Goal: Task Accomplishment & Management: Complete application form

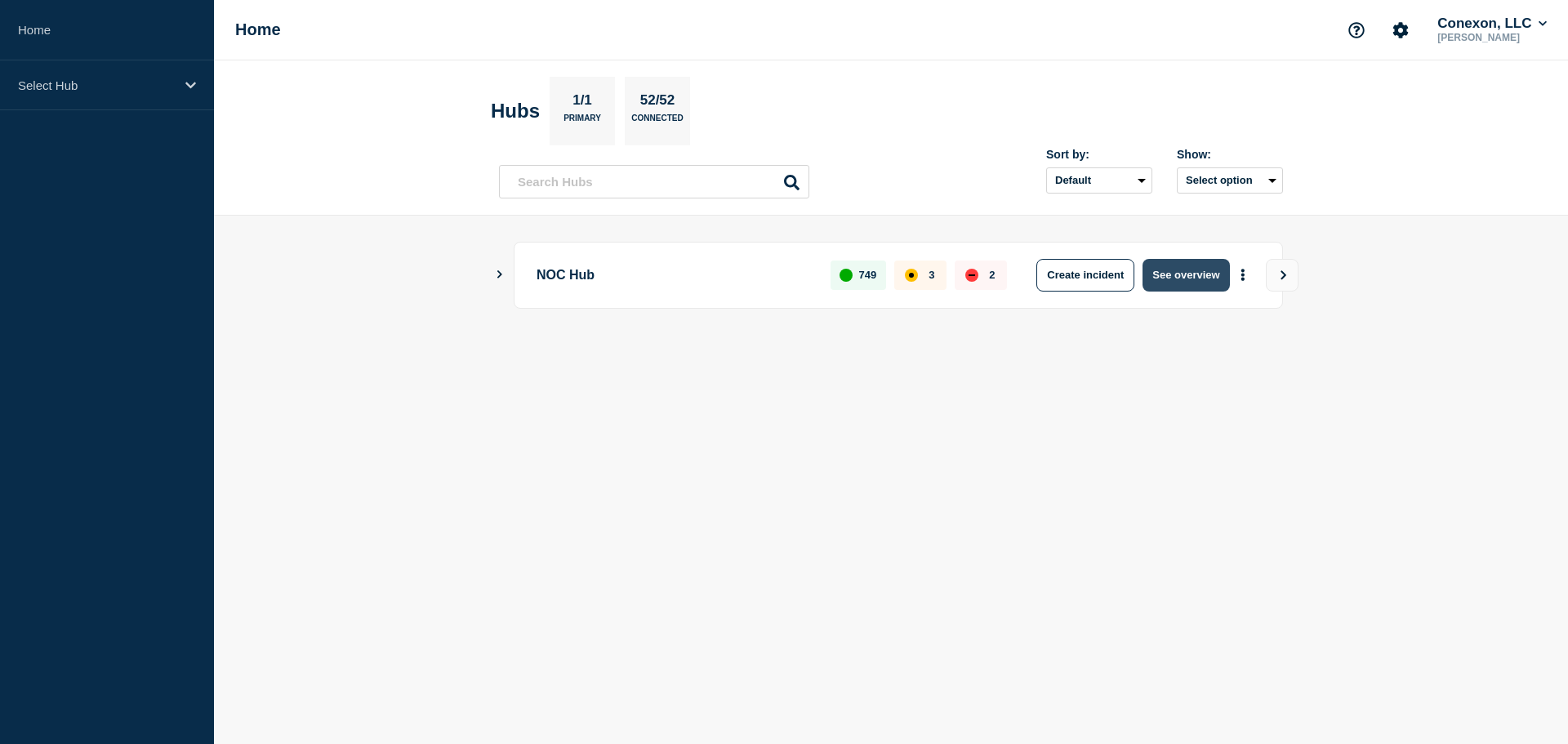
click at [1154, 277] on button "See overview" at bounding box center [1185, 275] width 86 height 33
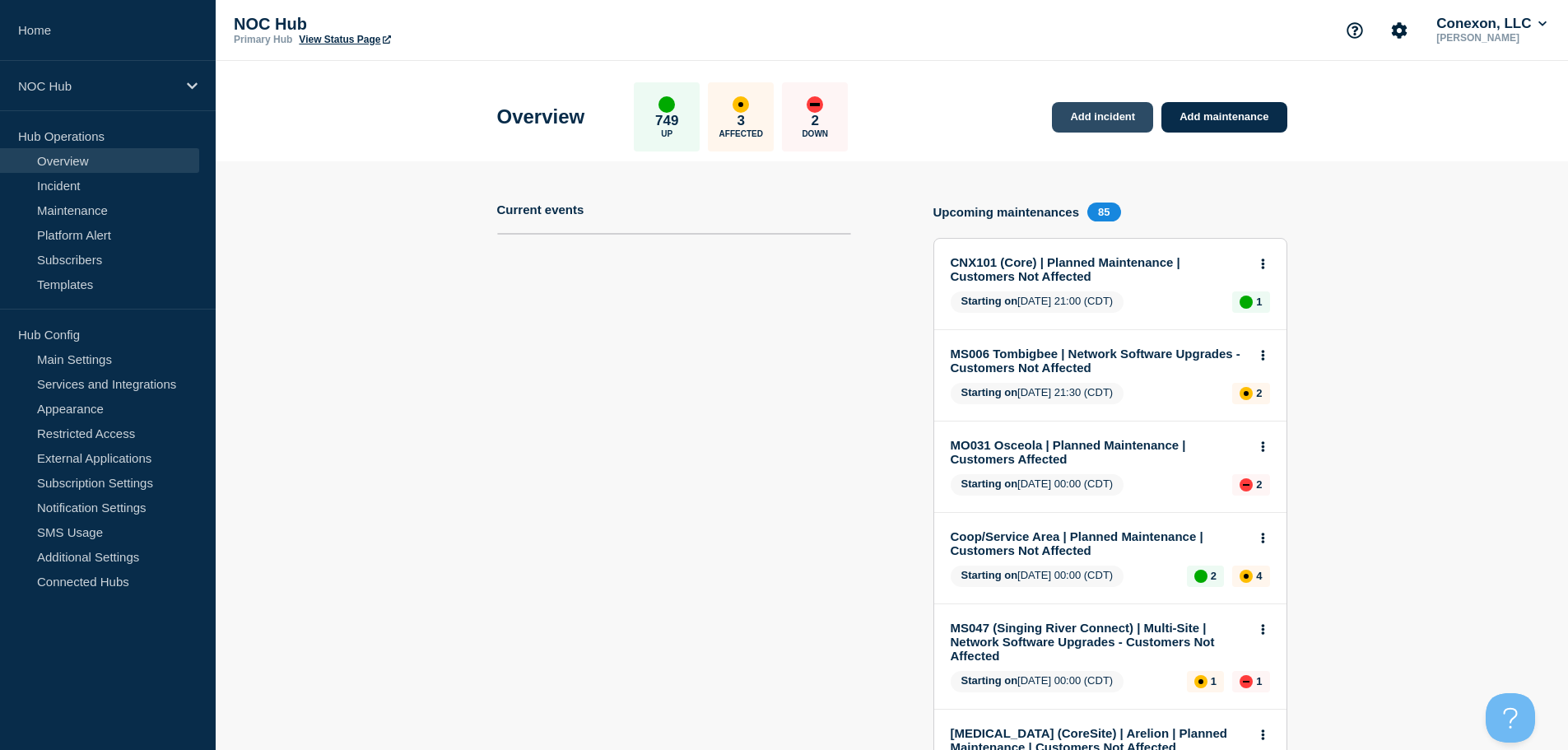
click at [1099, 110] on link "Add incident" at bounding box center [1102, 118] width 102 height 31
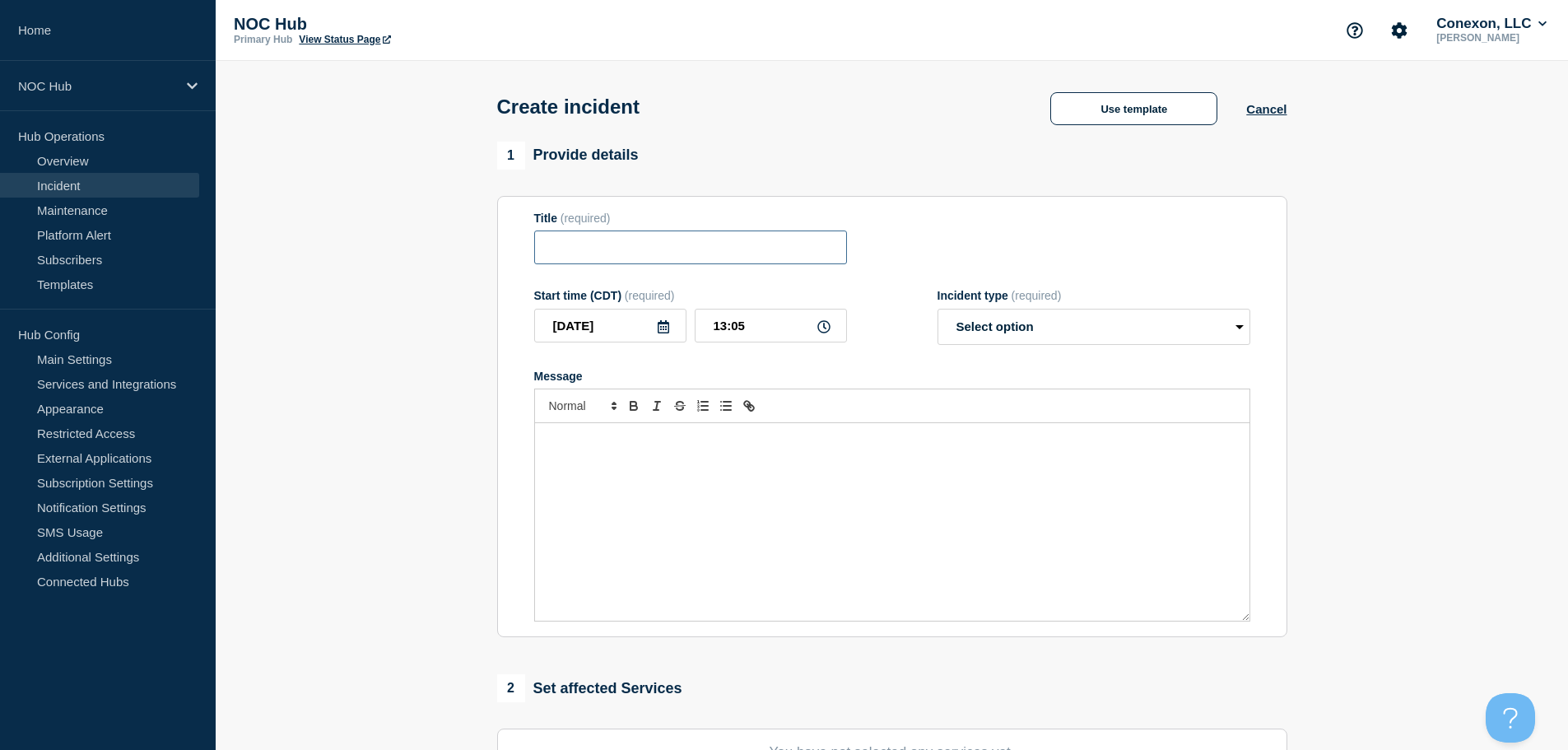
click at [604, 244] on input "Title" at bounding box center [691, 247] width 312 height 34
click at [1110, 121] on button "Use template" at bounding box center [1134, 108] width 167 height 33
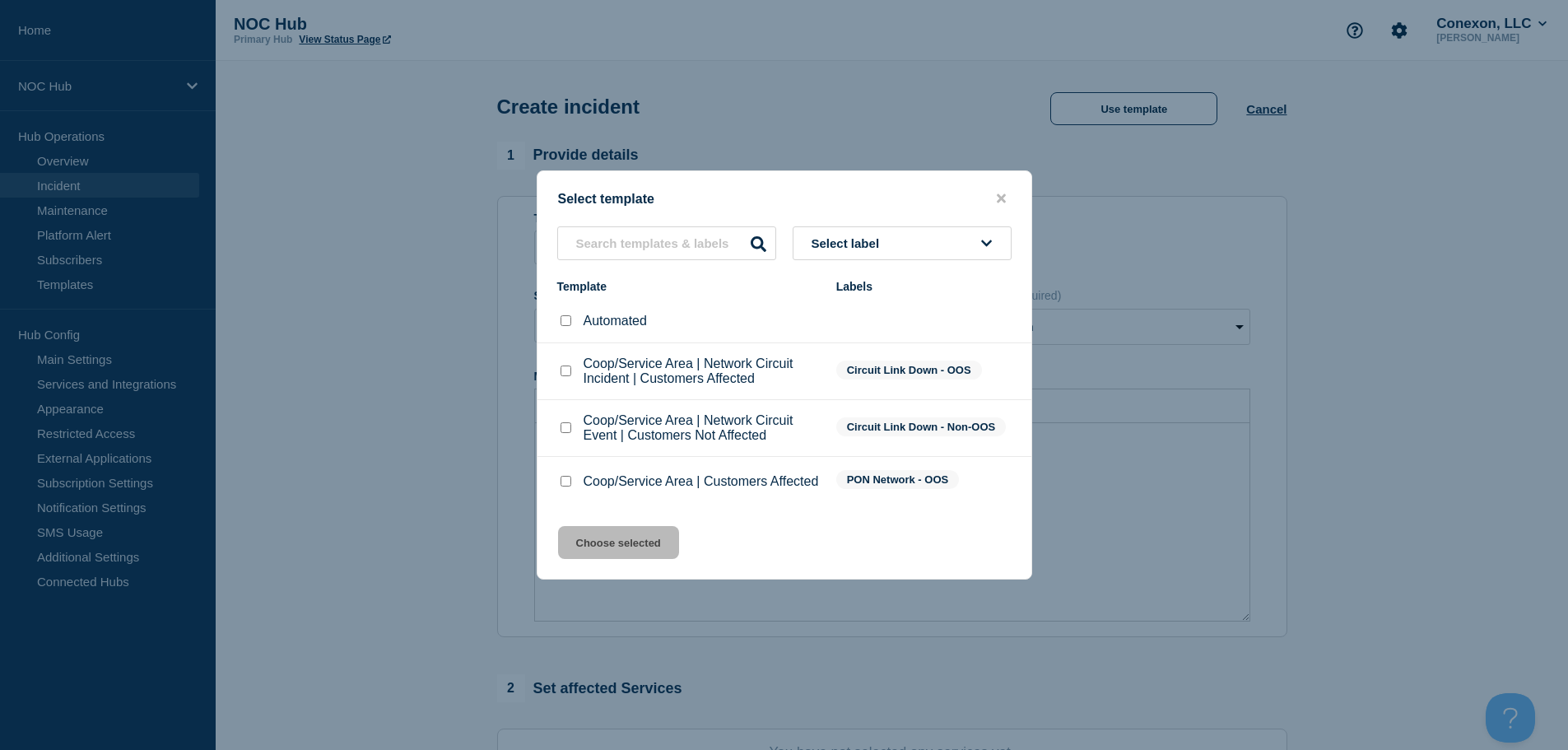
click at [566, 365] on input "Coop/Service Area | Network Circuit Incident | Customers Affected checkbox" at bounding box center [566, 370] width 11 height 11
checkbox input "false"
click at [565, 424] on input "Coop/Service Area | Network Circuit Event | Customers Not Affected checkbox" at bounding box center [566, 427] width 11 height 11
checkbox input "true"
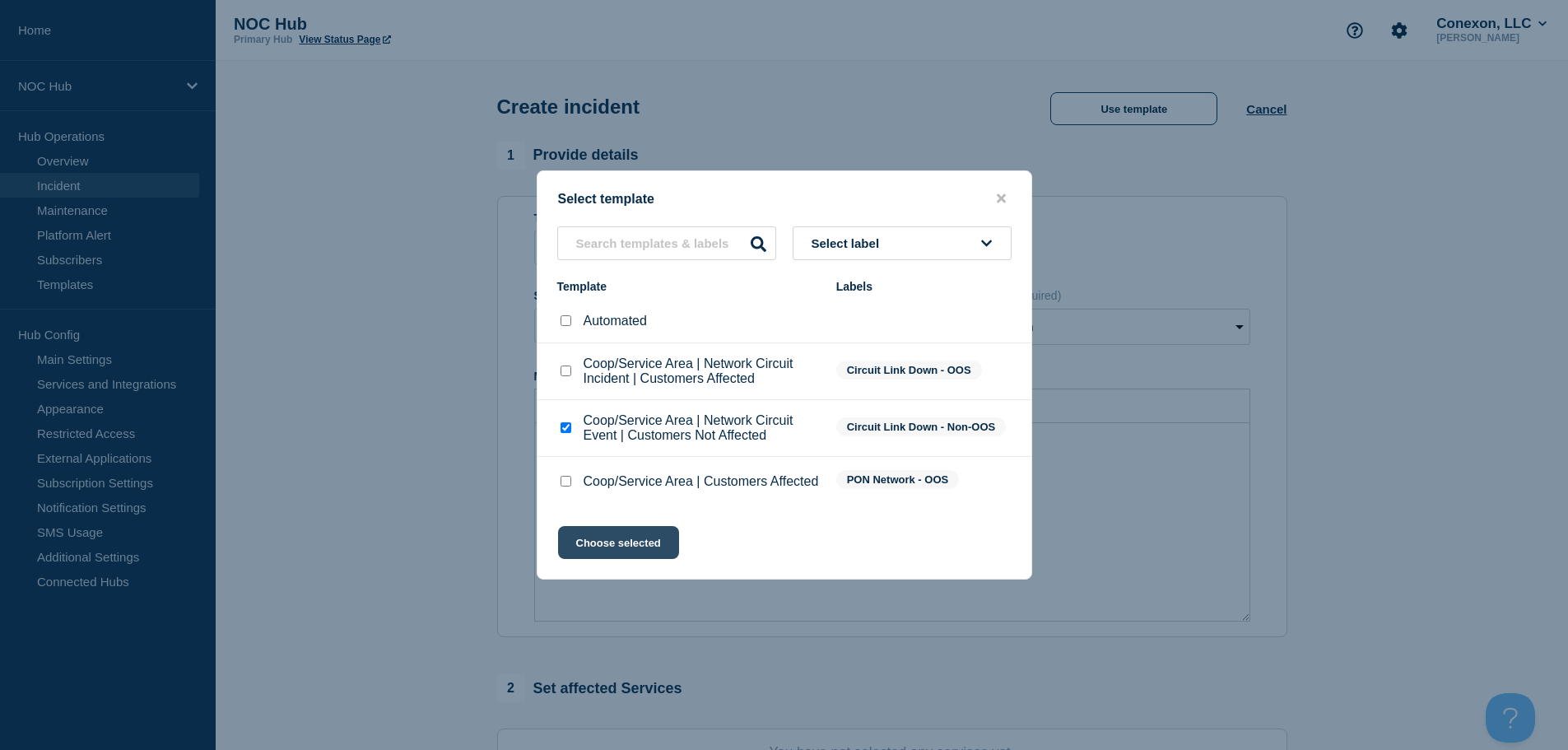
click at [609, 555] on button "Choose selected" at bounding box center [619, 542] width 121 height 33
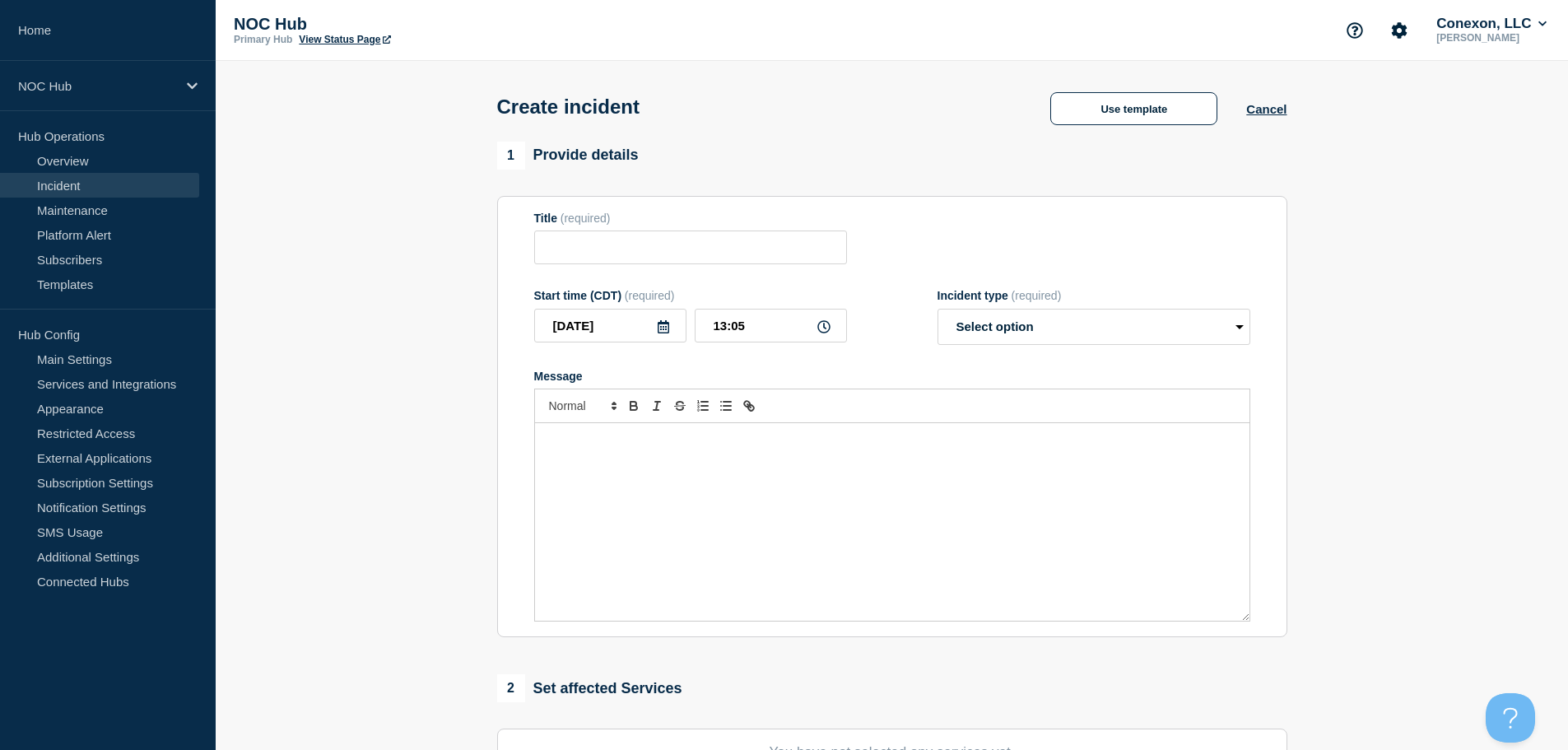
type input "Coop/Service Area | Network Circuit Event | Customers Not Affected"
select select "investigating"
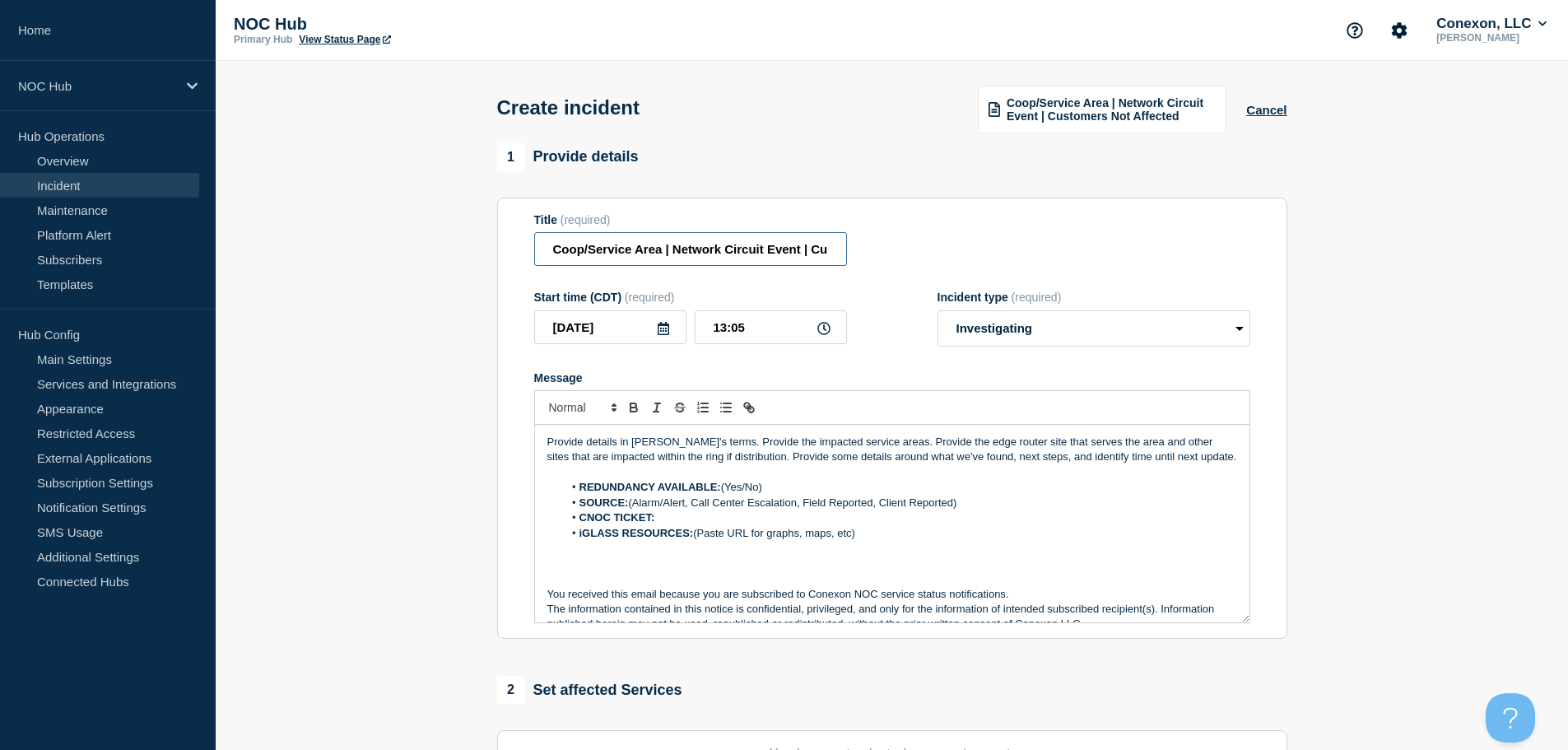
drag, startPoint x: 661, startPoint y: 246, endPoint x: 532, endPoint y: 235, distance: 129.5
click at [532, 235] on section "Title (required) Coop/Service Area | Network Circuit Event | Customers Not Affe…" at bounding box center [892, 418] width 790 height 442
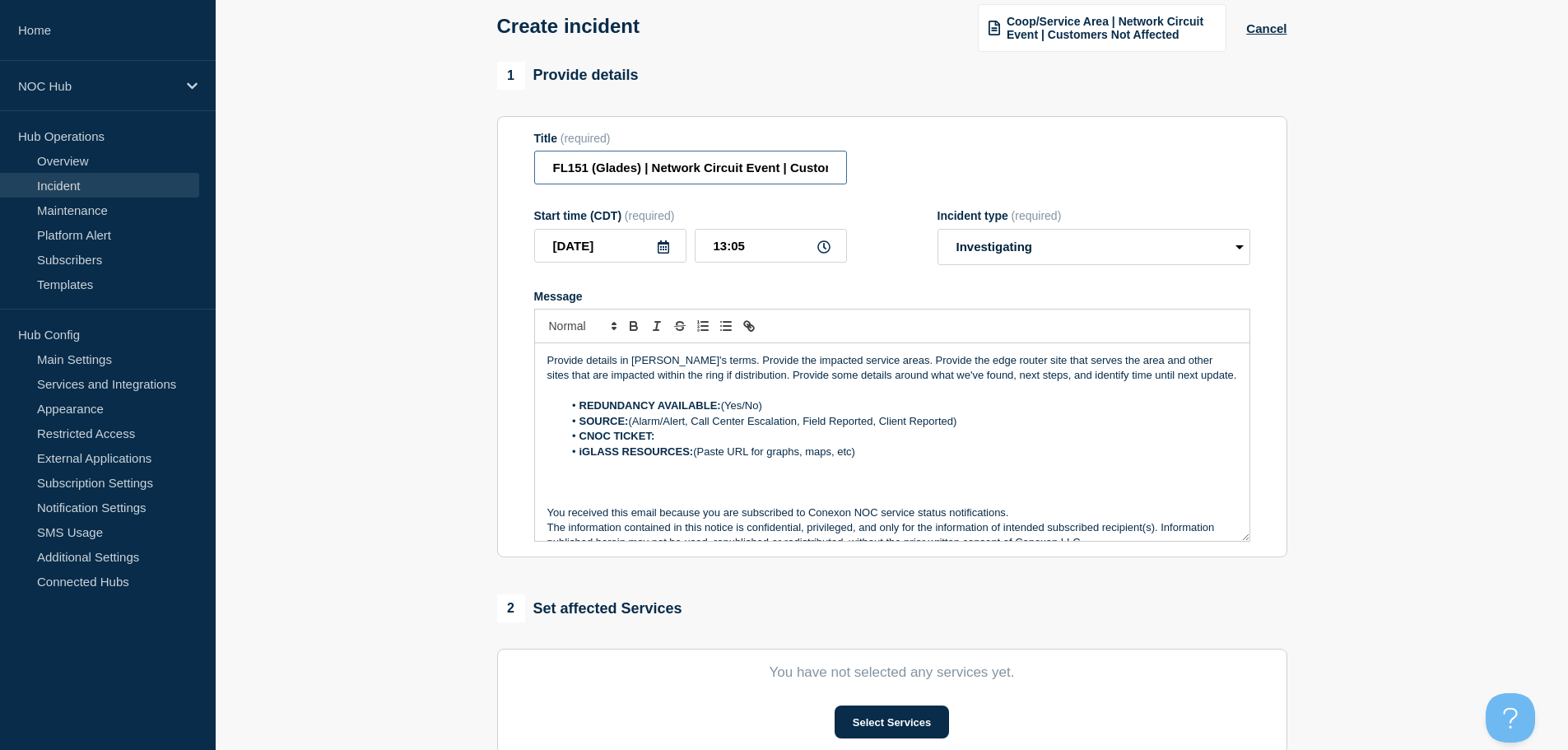
scroll to position [82, 0]
type input "FL151 (Glades) | Network Circuit Event | Customers Not Affected"
click at [1194, 381] on p "Provide details in laymen's terms. Provide the impacted service areas. Provide …" at bounding box center [892, 368] width 690 height 31
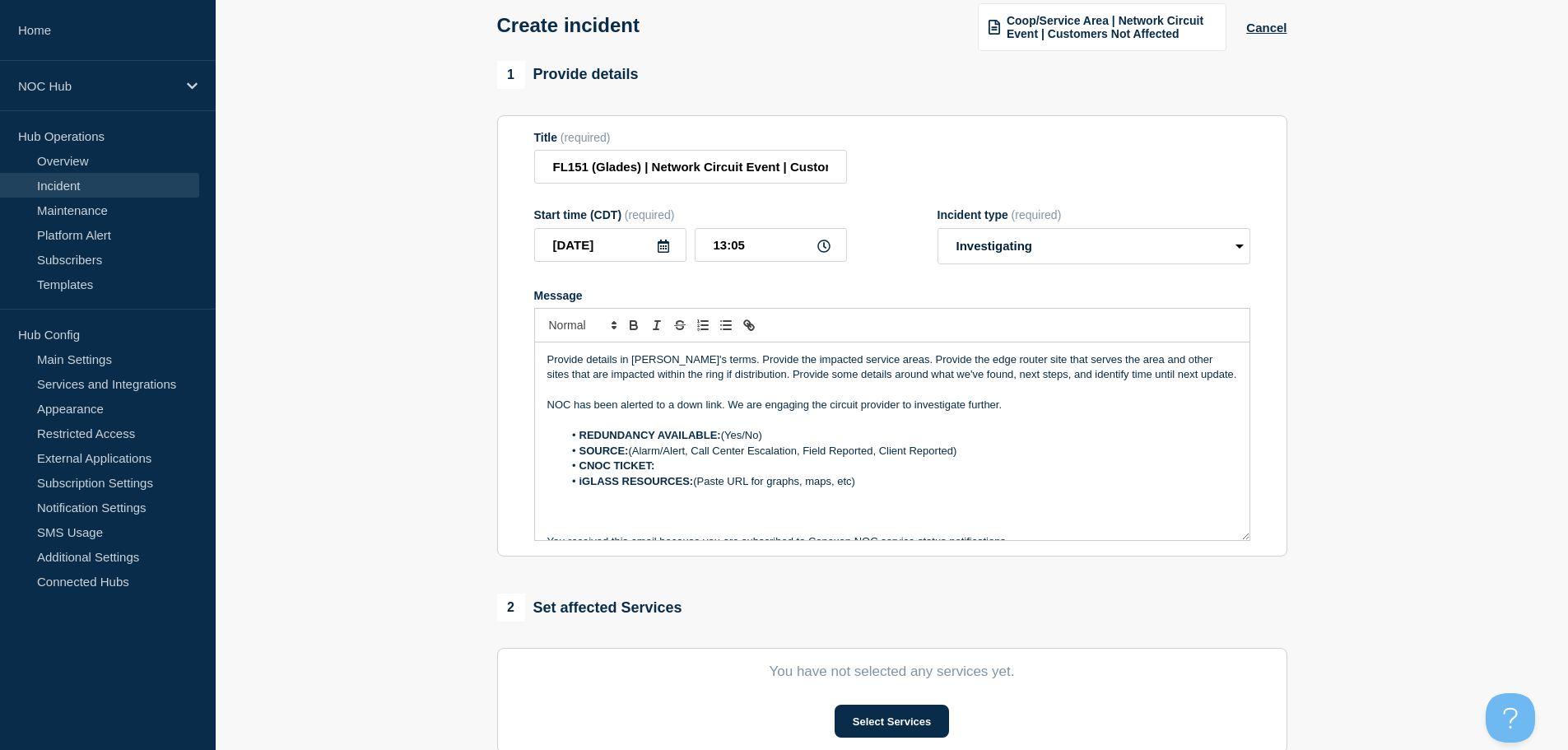
click at [1049, 408] on p "NOC has been alerted to a down link. We are engaging the circuit provider to in…" at bounding box center [892, 404] width 690 height 15
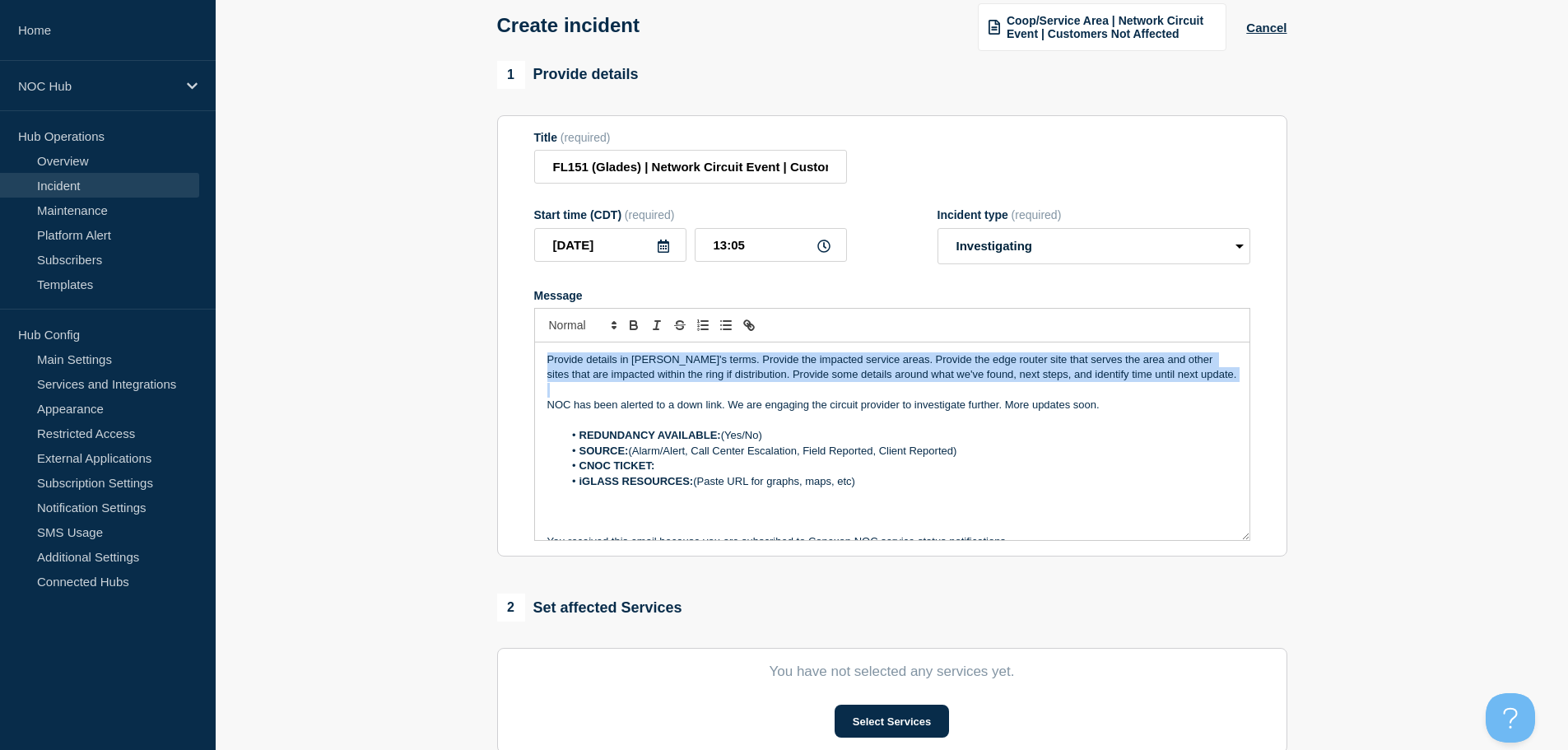
drag, startPoint x: 693, startPoint y: 389, endPoint x: 530, endPoint y: 349, distance: 167.8
click at [530, 349] on section "Title (required) FL151 (Glades) | Network Circuit Event | Customers Not Affecte…" at bounding box center [892, 336] width 790 height 442
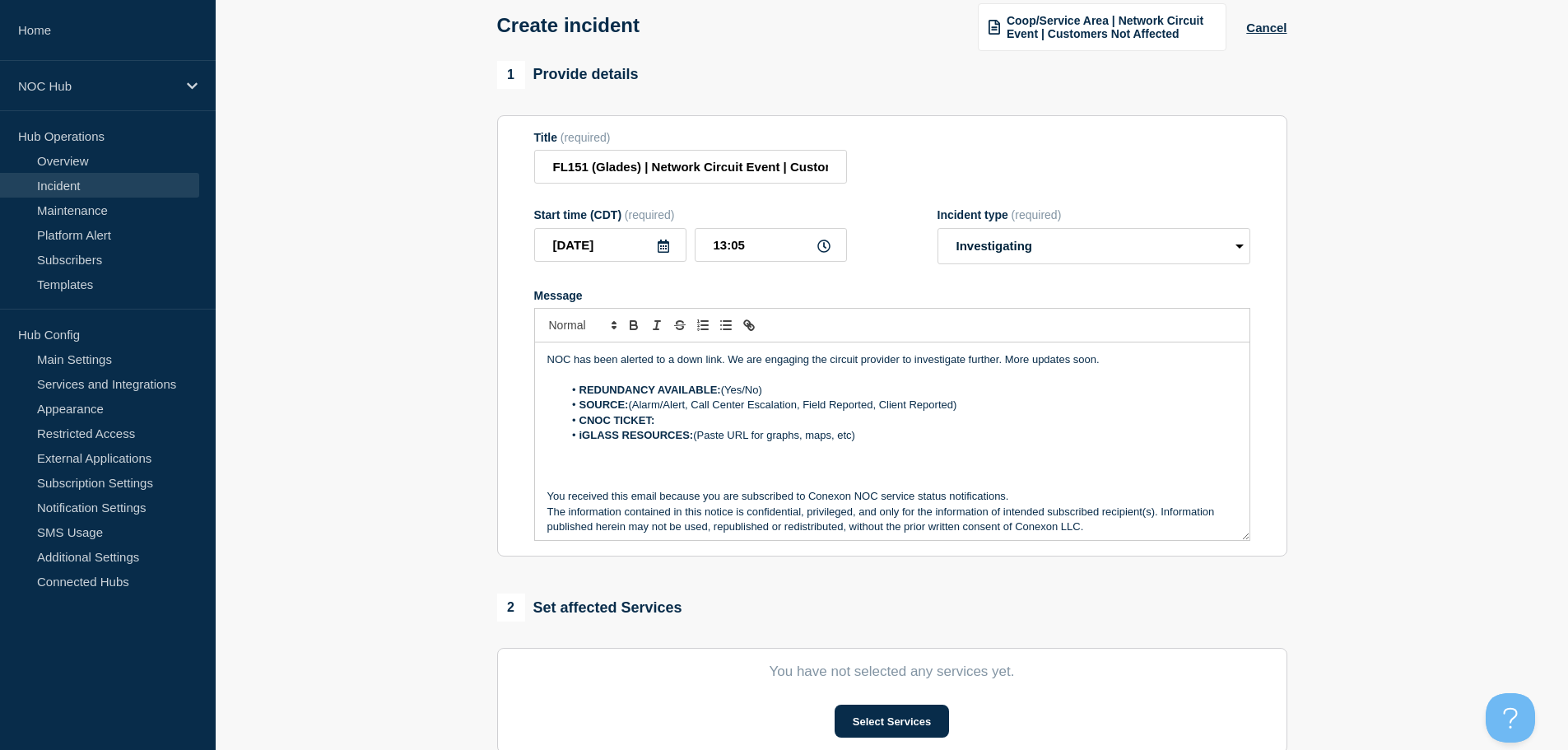
click at [727, 389] on li "REDUNDANCY AVAILABLE: (Yes/No)" at bounding box center [901, 389] width 674 height 15
click at [769, 392] on li "REDUNDANCY AVAILABLE: Yes/No)" at bounding box center [901, 389] width 674 height 15
drag, startPoint x: 694, startPoint y: 412, endPoint x: 978, endPoint y: 401, distance: 284.2
click at [978, 401] on li "SOURCE: (Alarm/Alert, Call Center Escalation, Field Reported, Client Reported)" at bounding box center [901, 404] width 674 height 15
click at [635, 412] on li "SOURCE: (Alarm/Alert" at bounding box center [901, 404] width 674 height 15
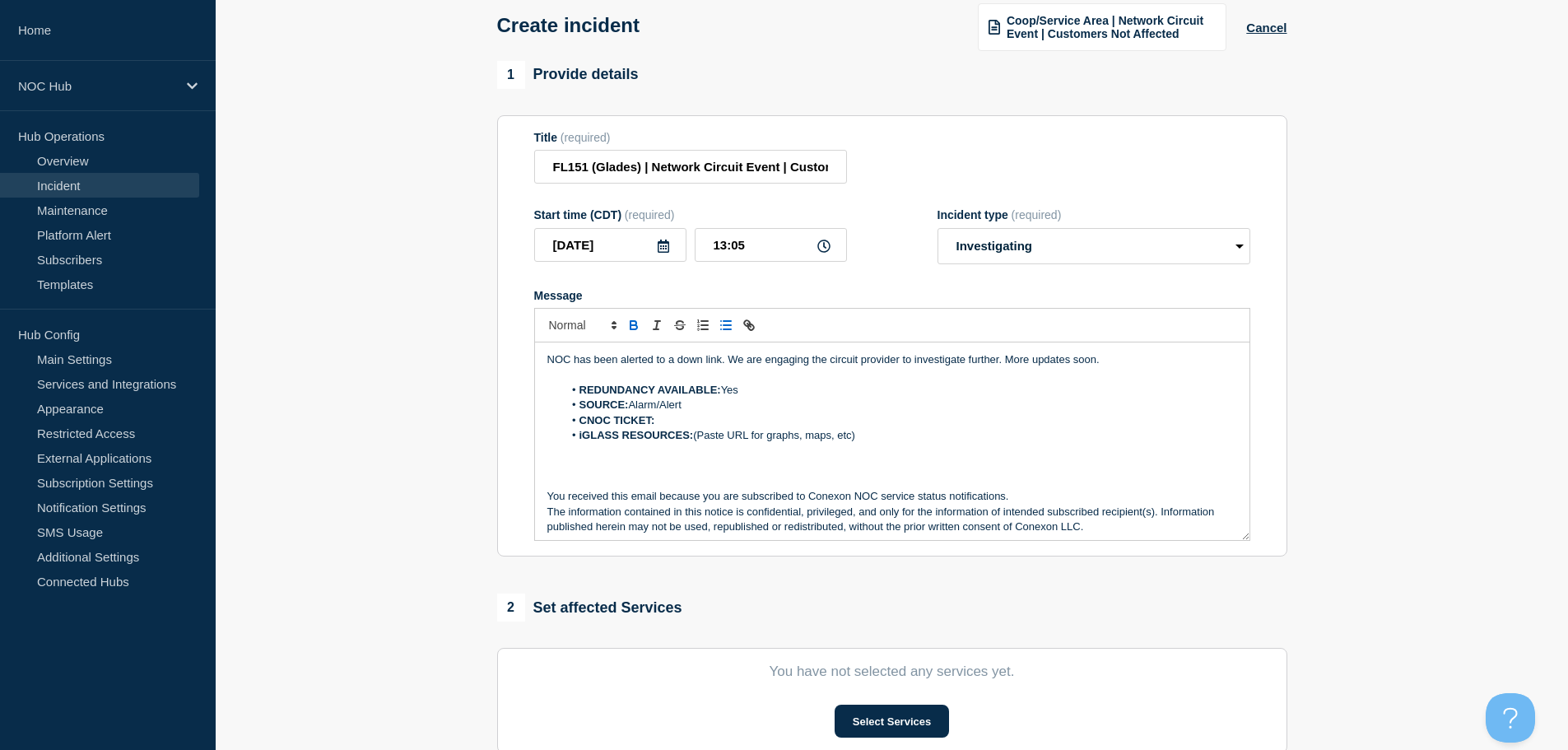
click at [675, 422] on li "CNOC TICKET:" at bounding box center [901, 420] width 674 height 15
drag, startPoint x: 895, startPoint y: 436, endPoint x: 580, endPoint y: 438, distance: 315.0
click at [580, 438] on li "iGLASS RESOURCES: (Paste URL for graphs, maps, etc)" at bounding box center [901, 434] width 674 height 15
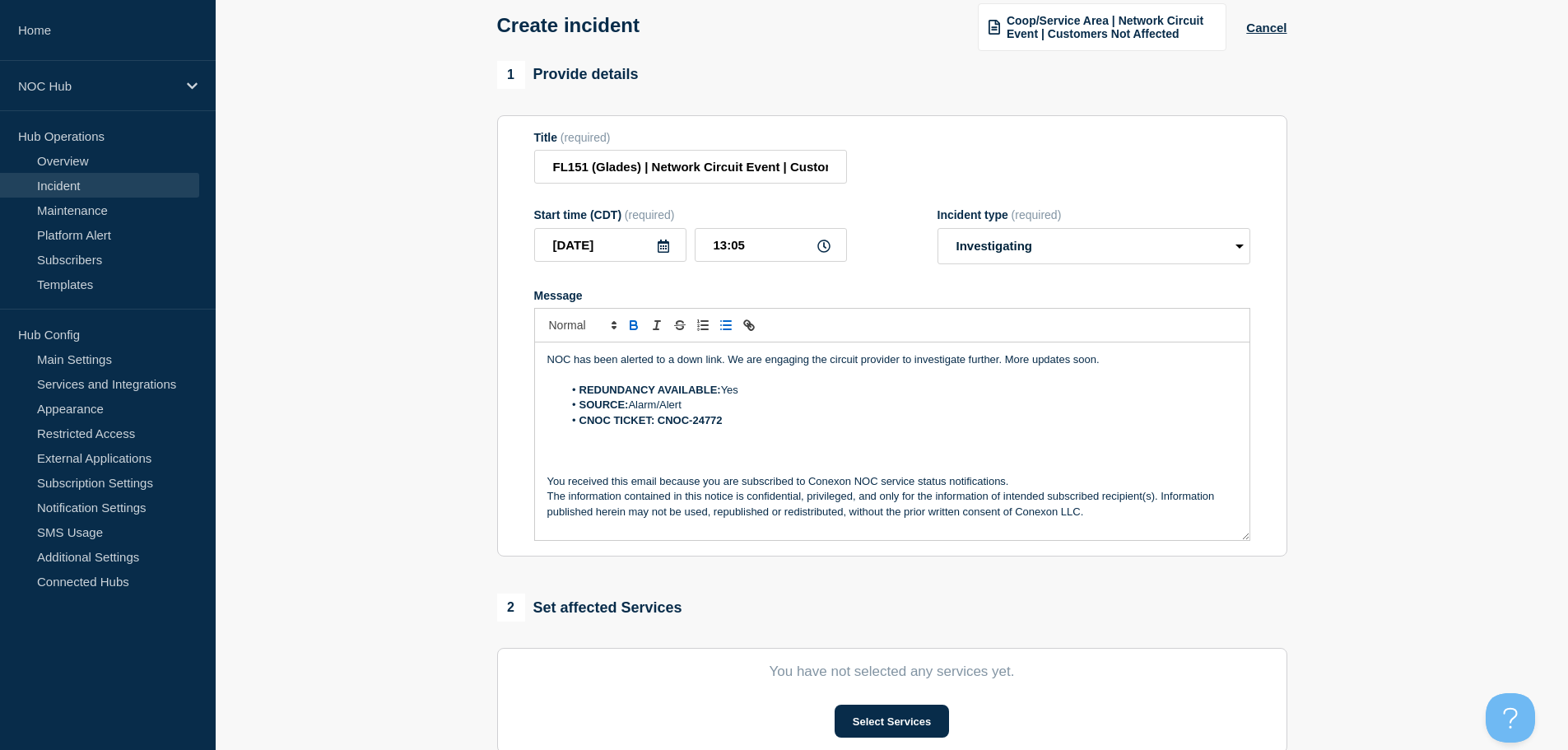
click at [616, 450] on p "Message" at bounding box center [892, 451] width 690 height 15
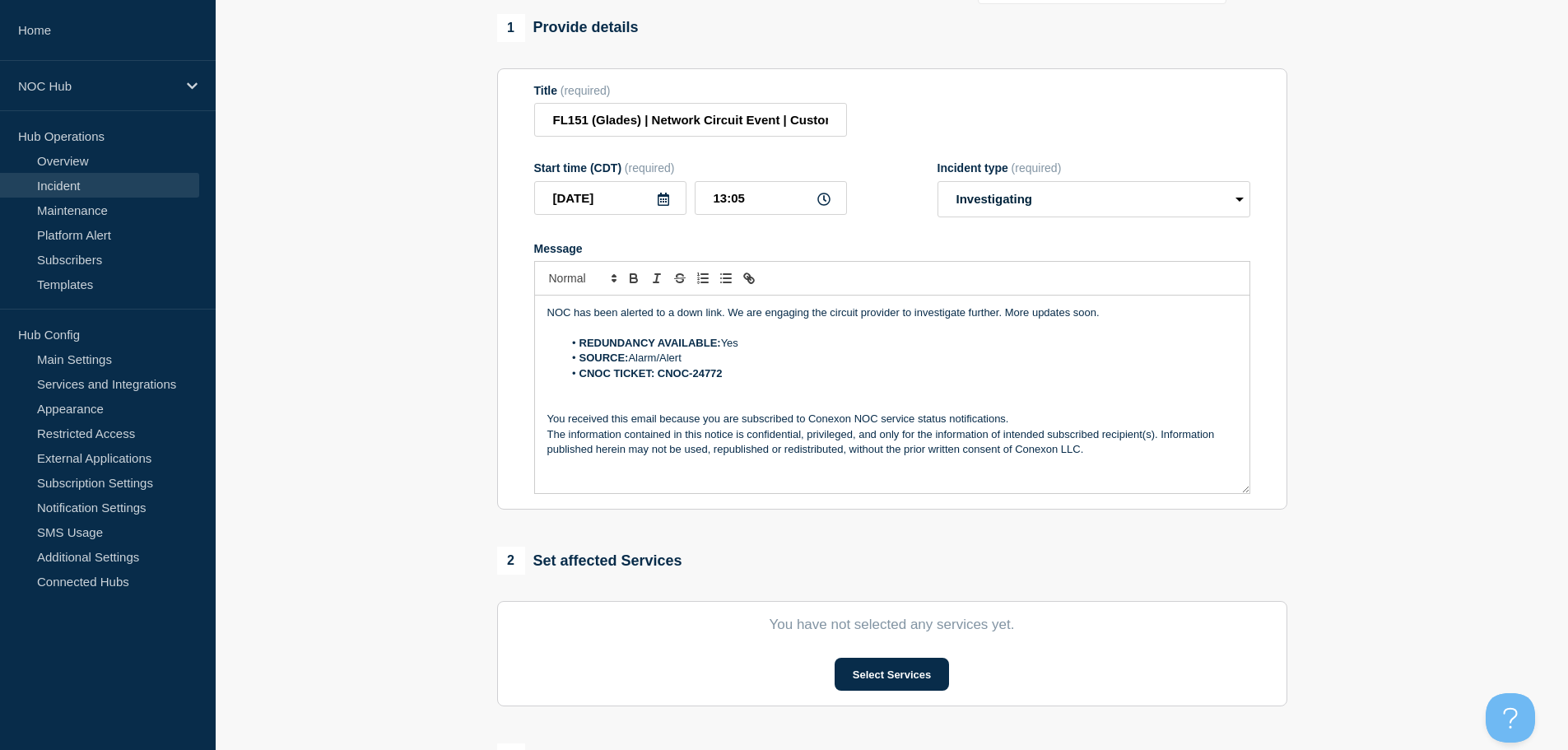
scroll to position [329, 0]
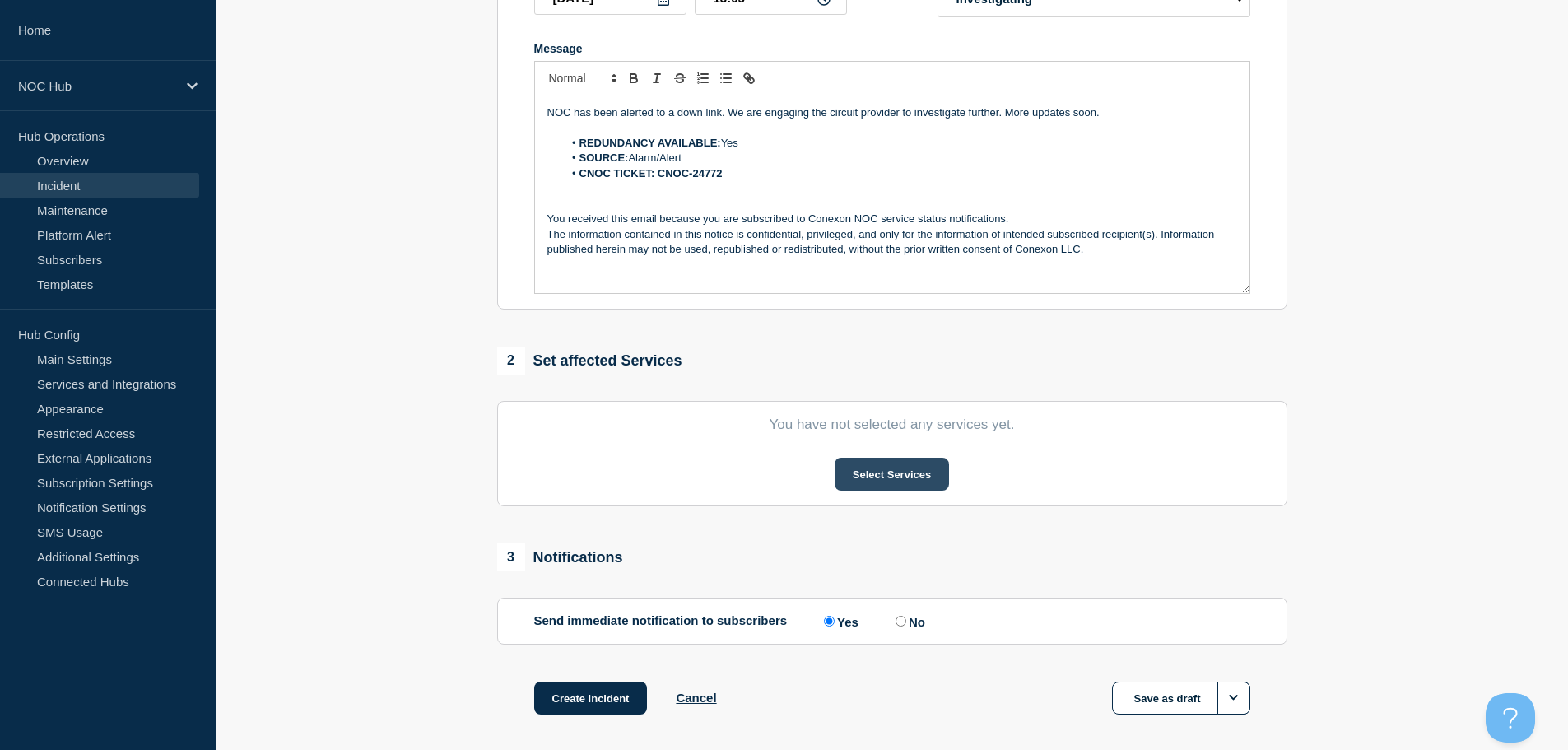
click at [884, 468] on button "Select Services" at bounding box center [892, 474] width 114 height 33
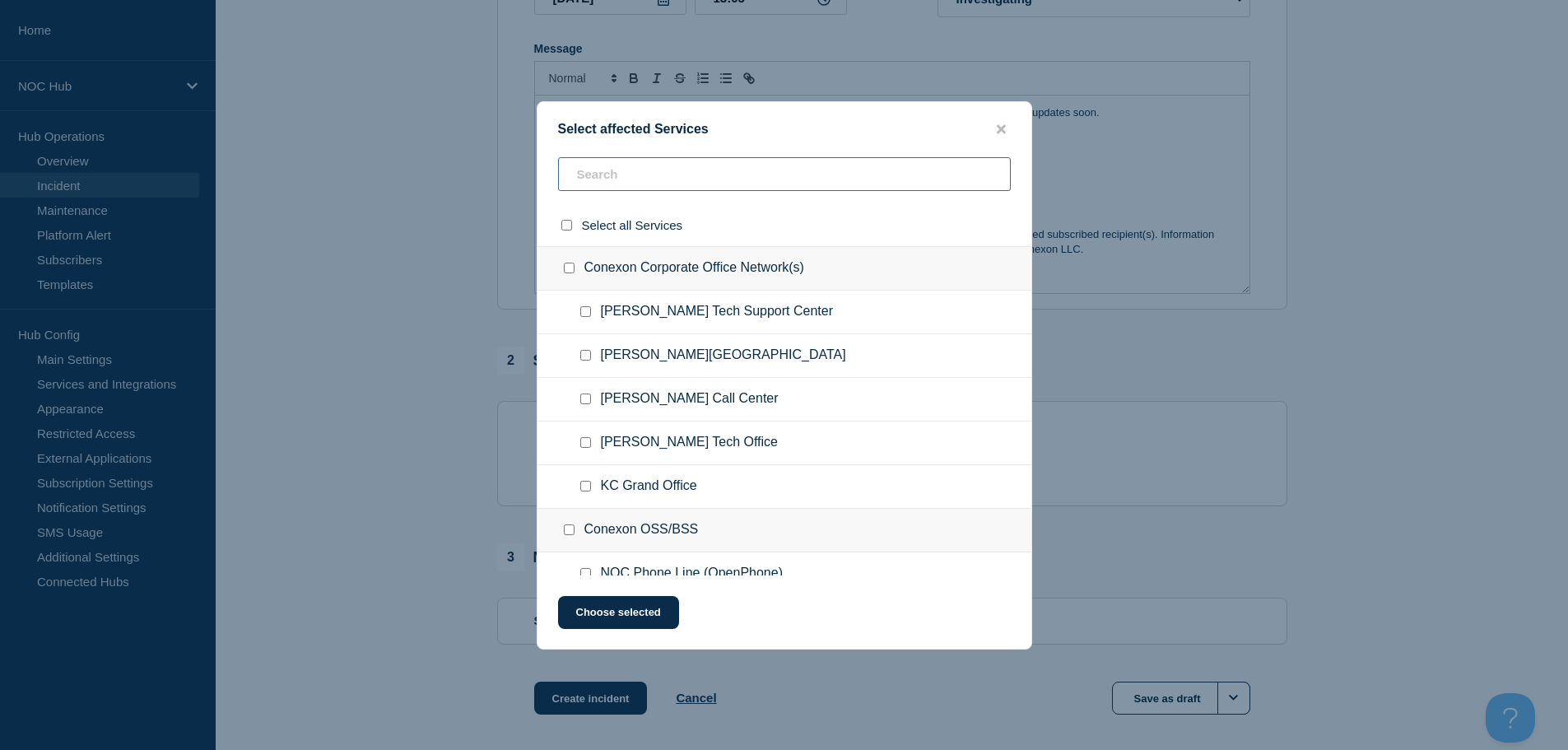
click at [612, 182] on input "text" at bounding box center [784, 174] width 452 height 34
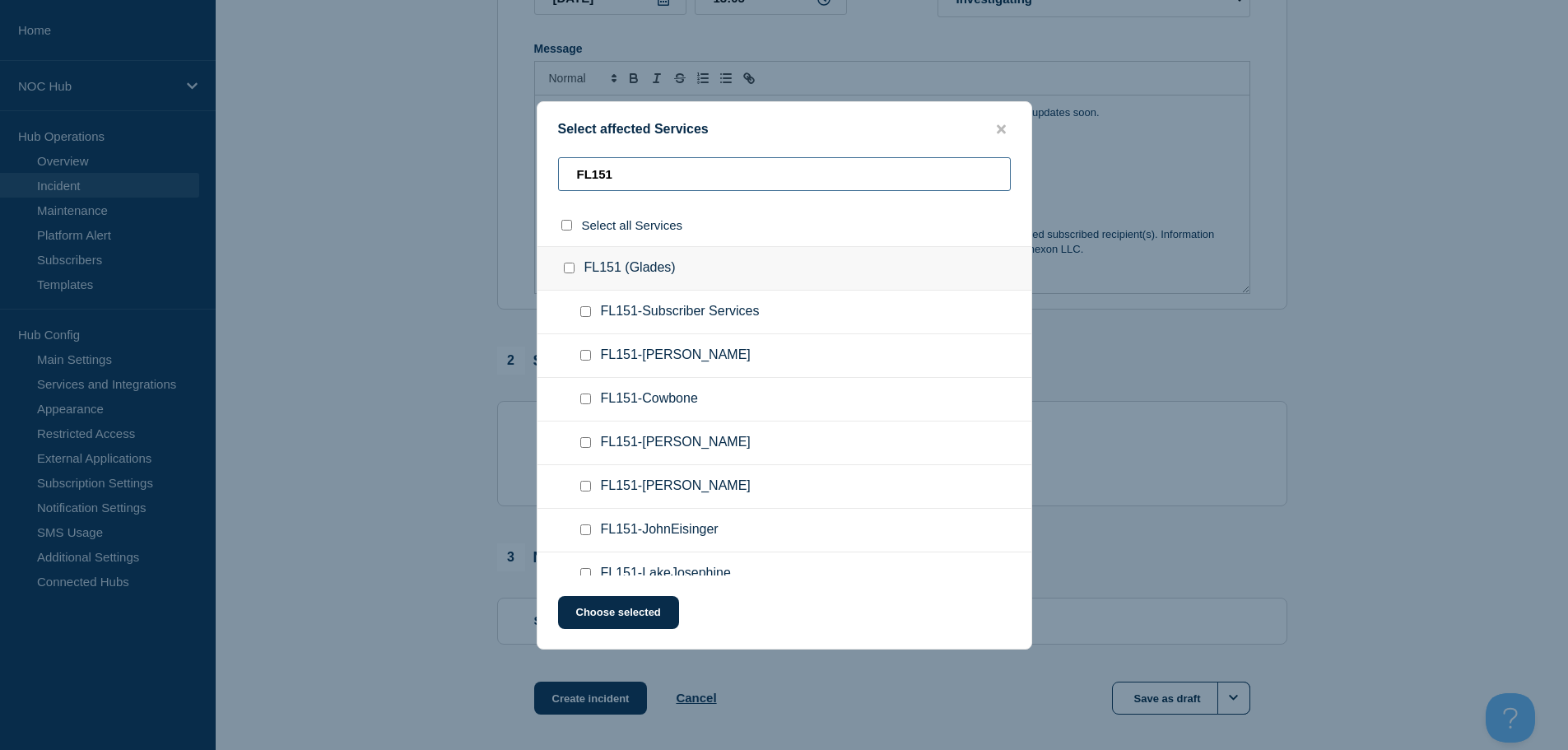
type input "FL151"
click at [580, 313] on input "FL151-Subscriber Services checkbox" at bounding box center [586, 311] width 11 height 11
checkbox input "true"
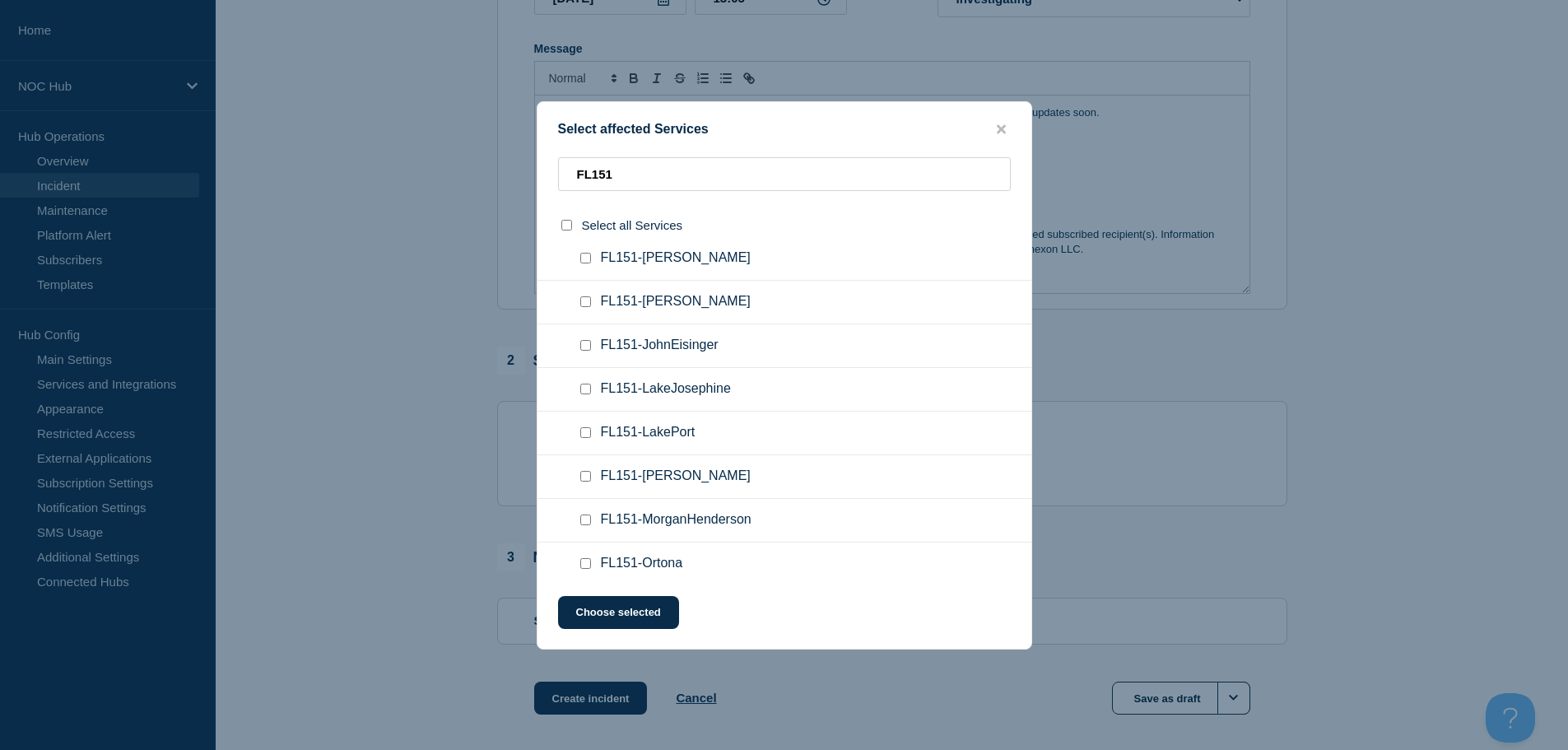
scroll to position [156, 0]
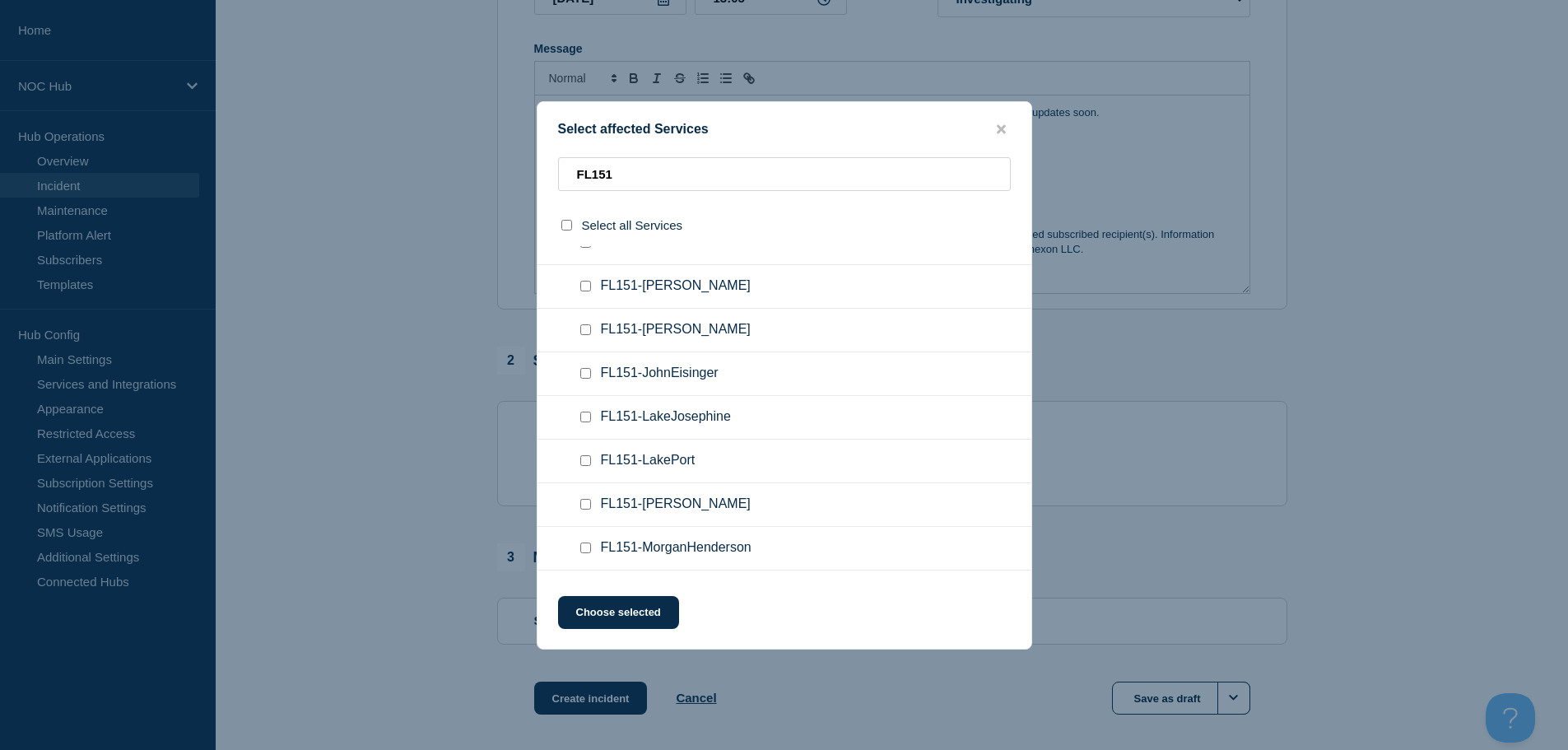
drag, startPoint x: 578, startPoint y: 288, endPoint x: 589, endPoint y: 287, distance: 11.0
click at [580, 288] on div at bounding box center [589, 286] width 24 height 16
click at [589, 287] on input "FL151-Drake checkbox" at bounding box center [586, 286] width 11 height 11
checkbox input "true"
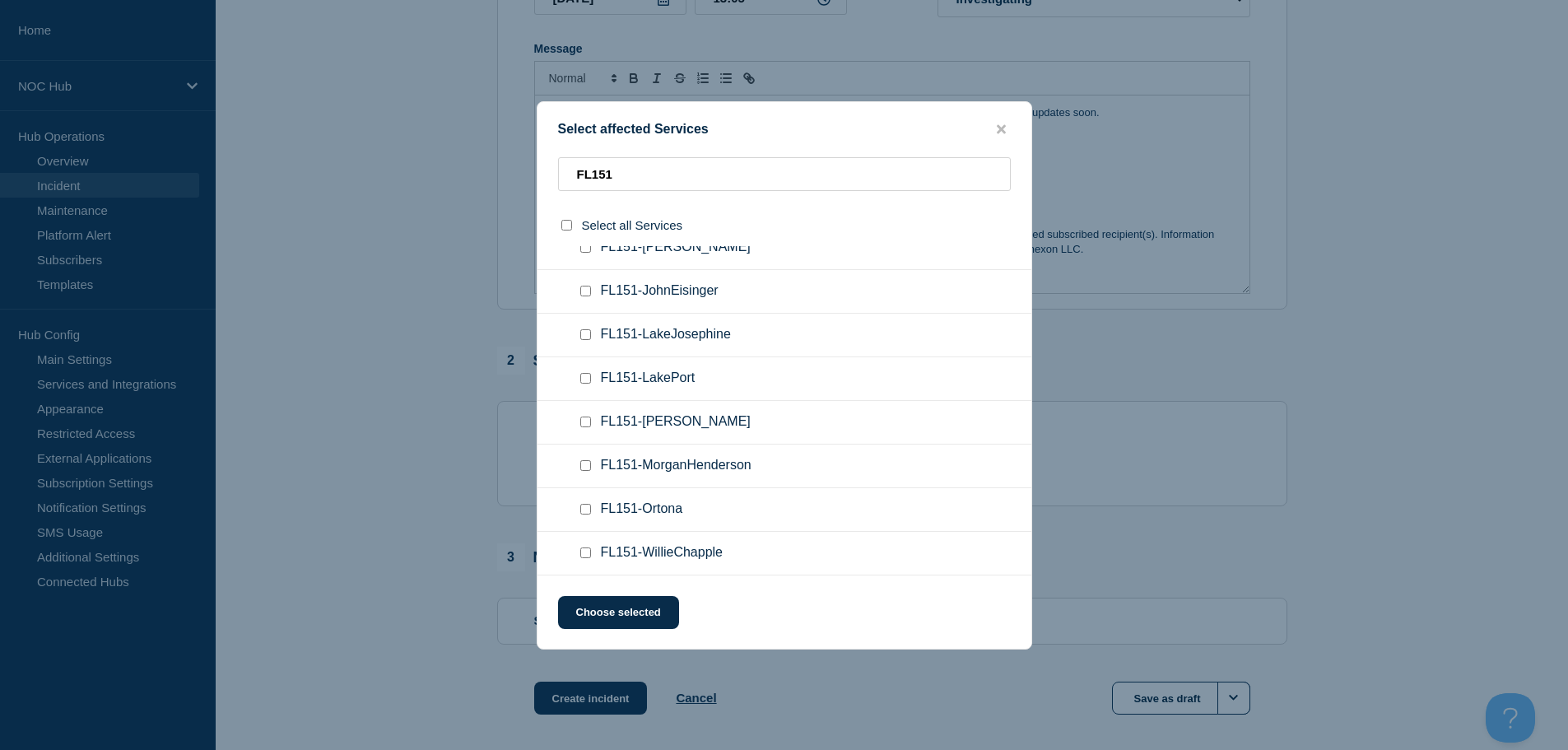
scroll to position [0, 0]
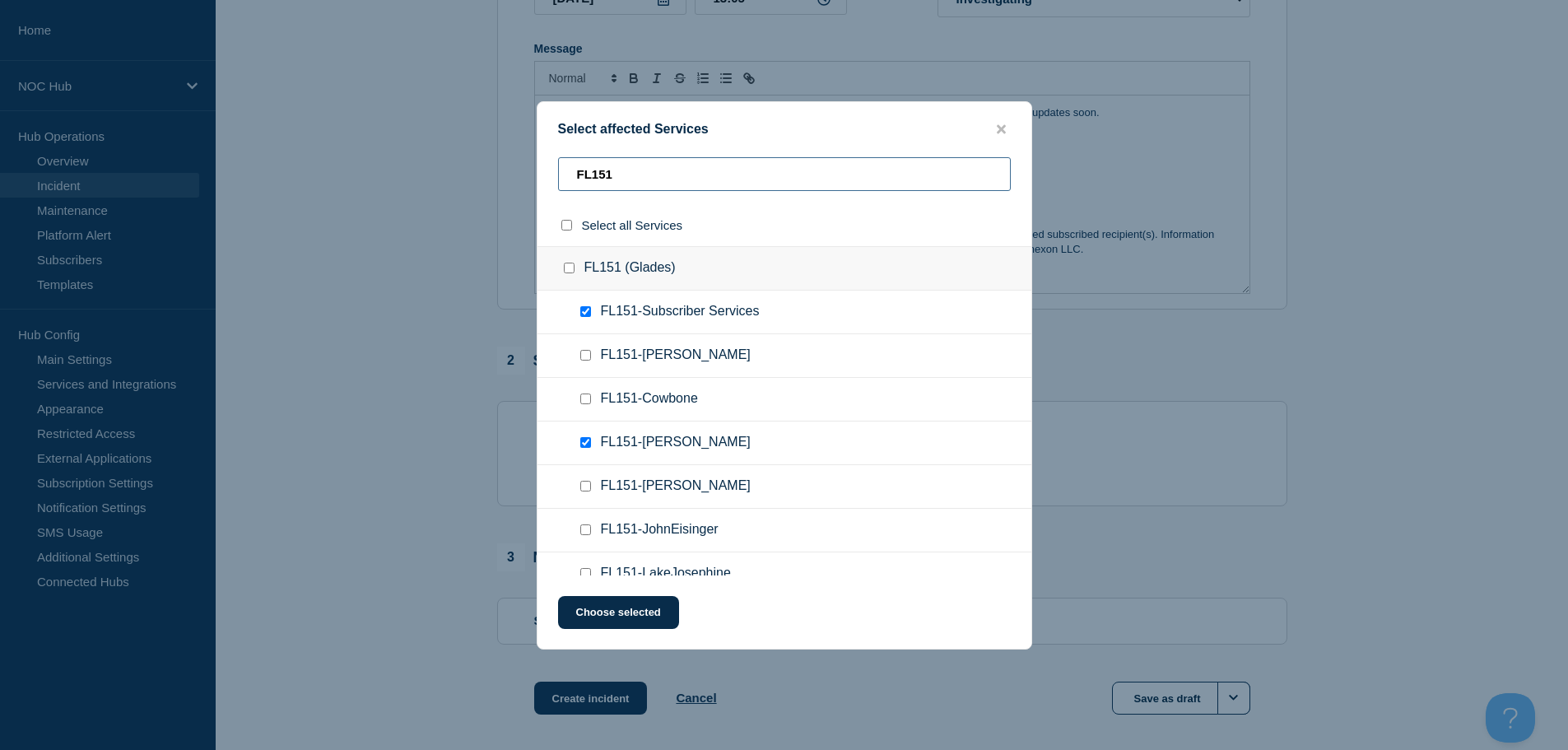
click at [627, 173] on input "FL151" at bounding box center [784, 174] width 452 height 34
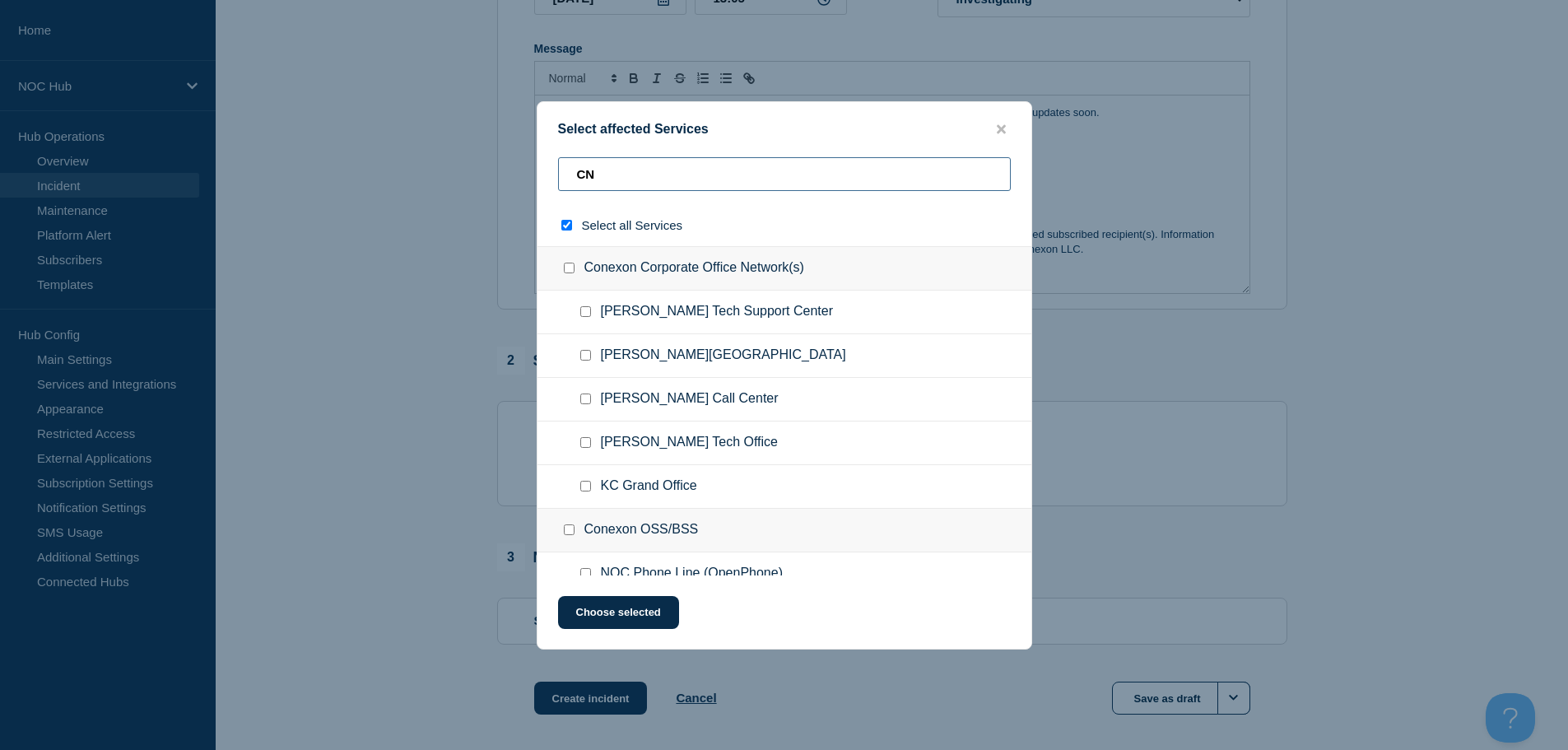
type input "CNX"
checkbox input "true"
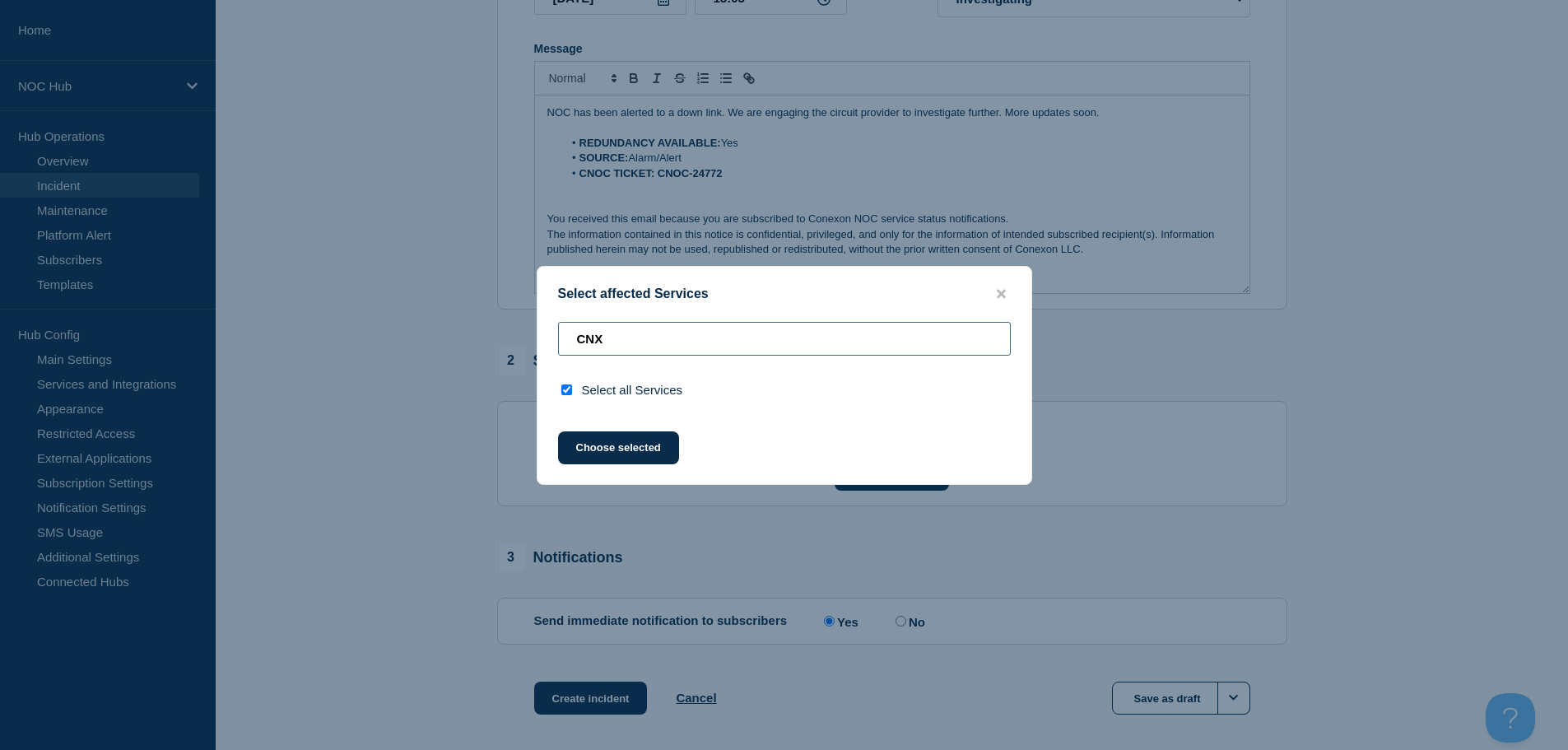
type input "CN"
checkbox input "false"
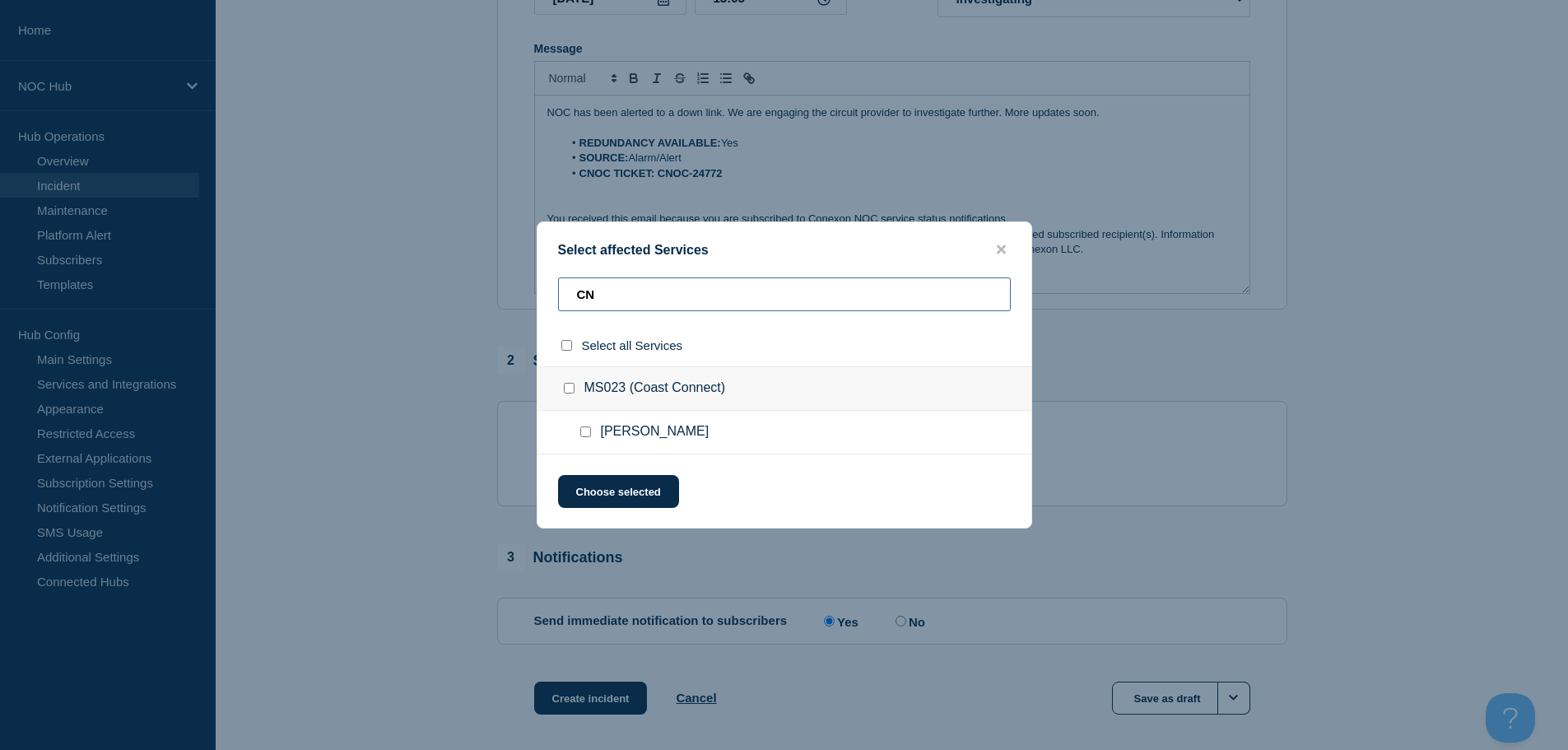
type input "C"
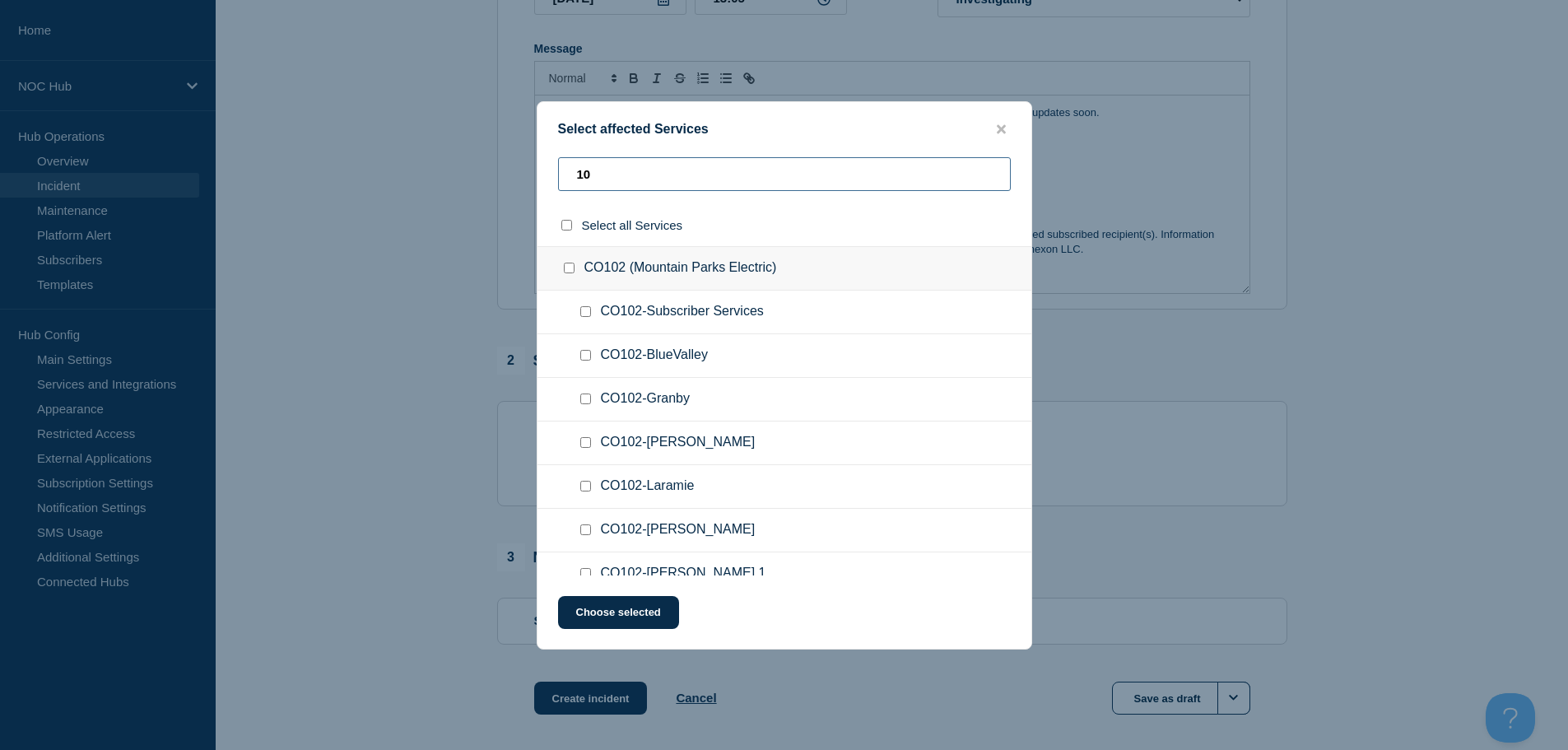
type input "1"
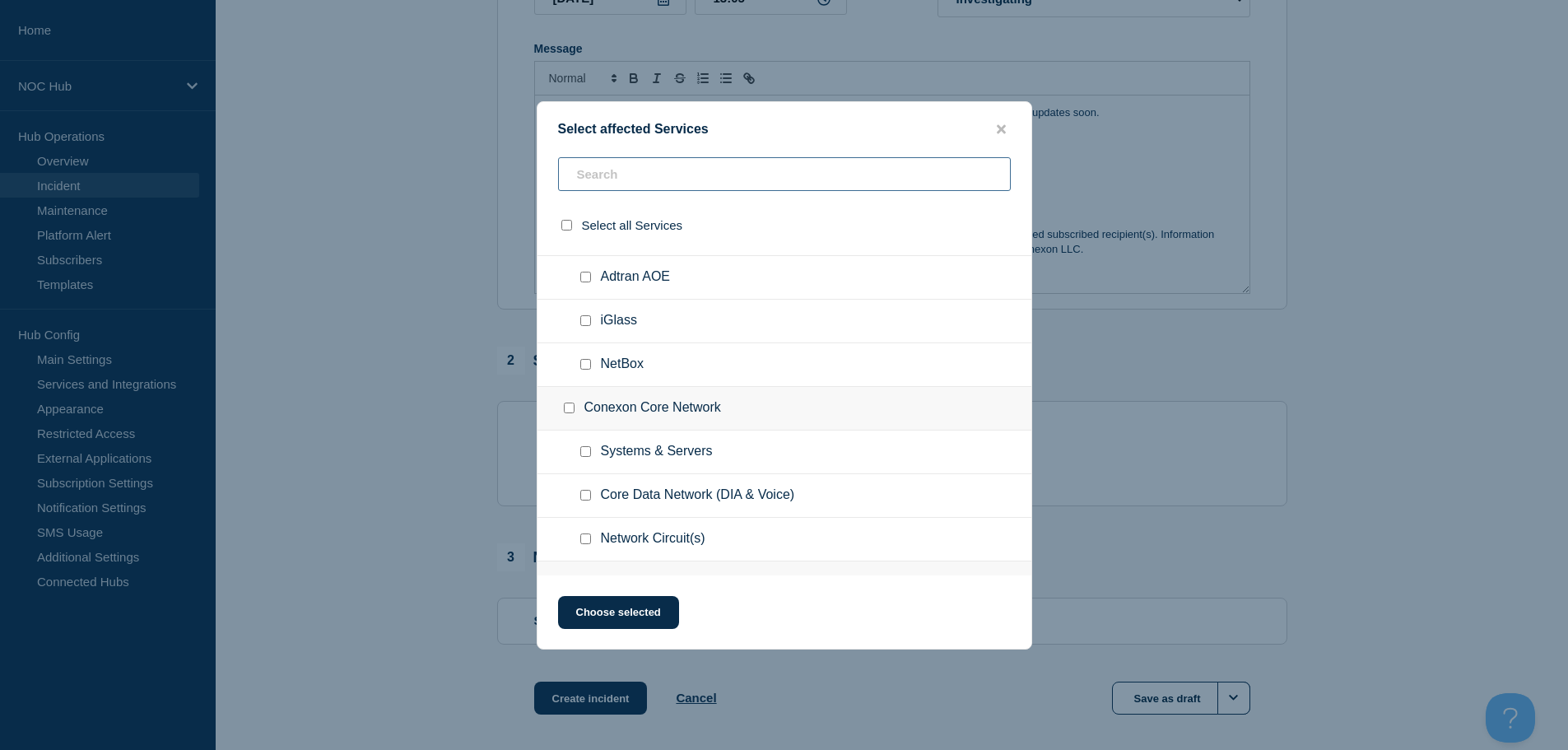
scroll to position [823, 0]
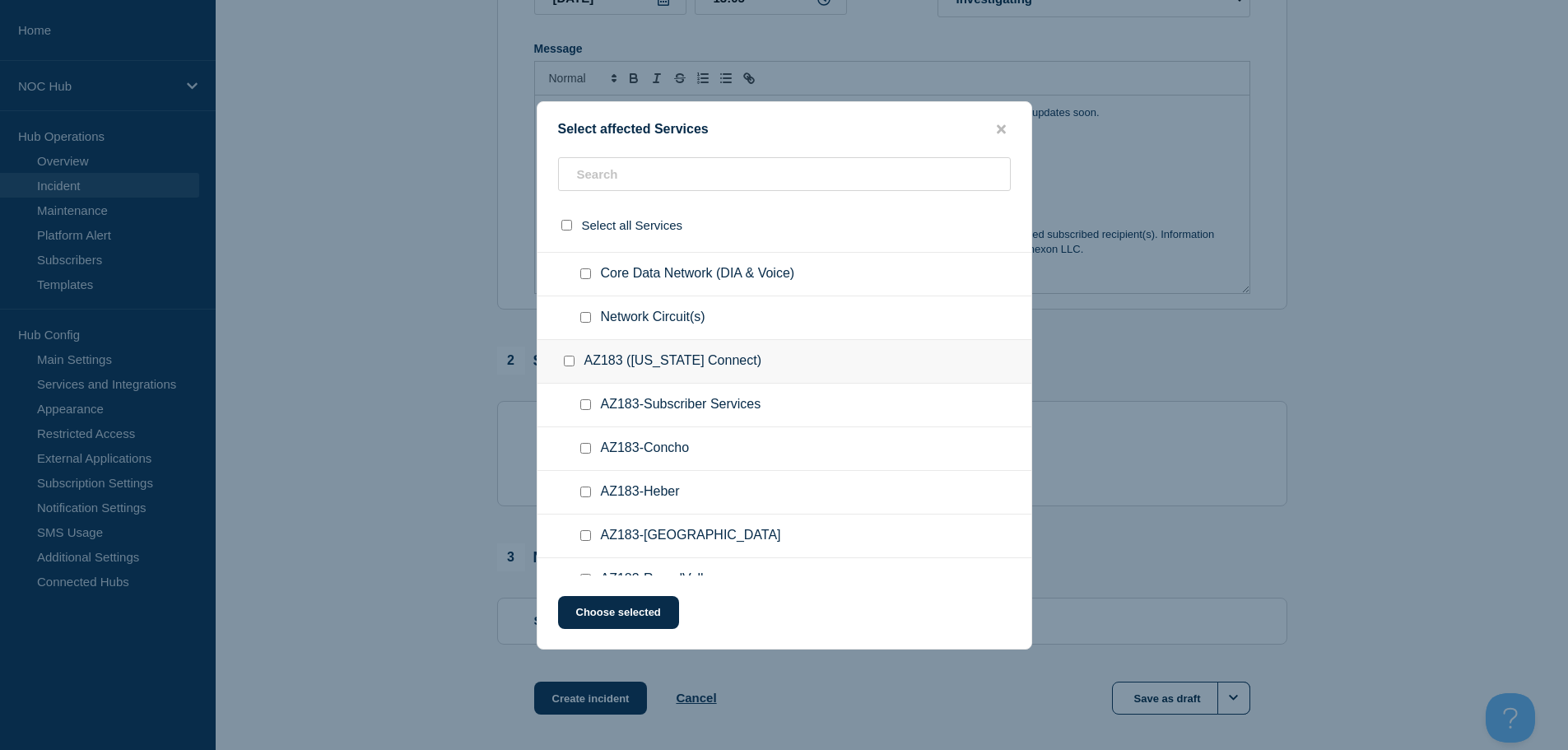
click at [586, 315] on input "Network Circuit(s) checkbox" at bounding box center [586, 317] width 11 height 11
checkbox input "true"
click at [658, 612] on button "Choose selected" at bounding box center [619, 612] width 121 height 33
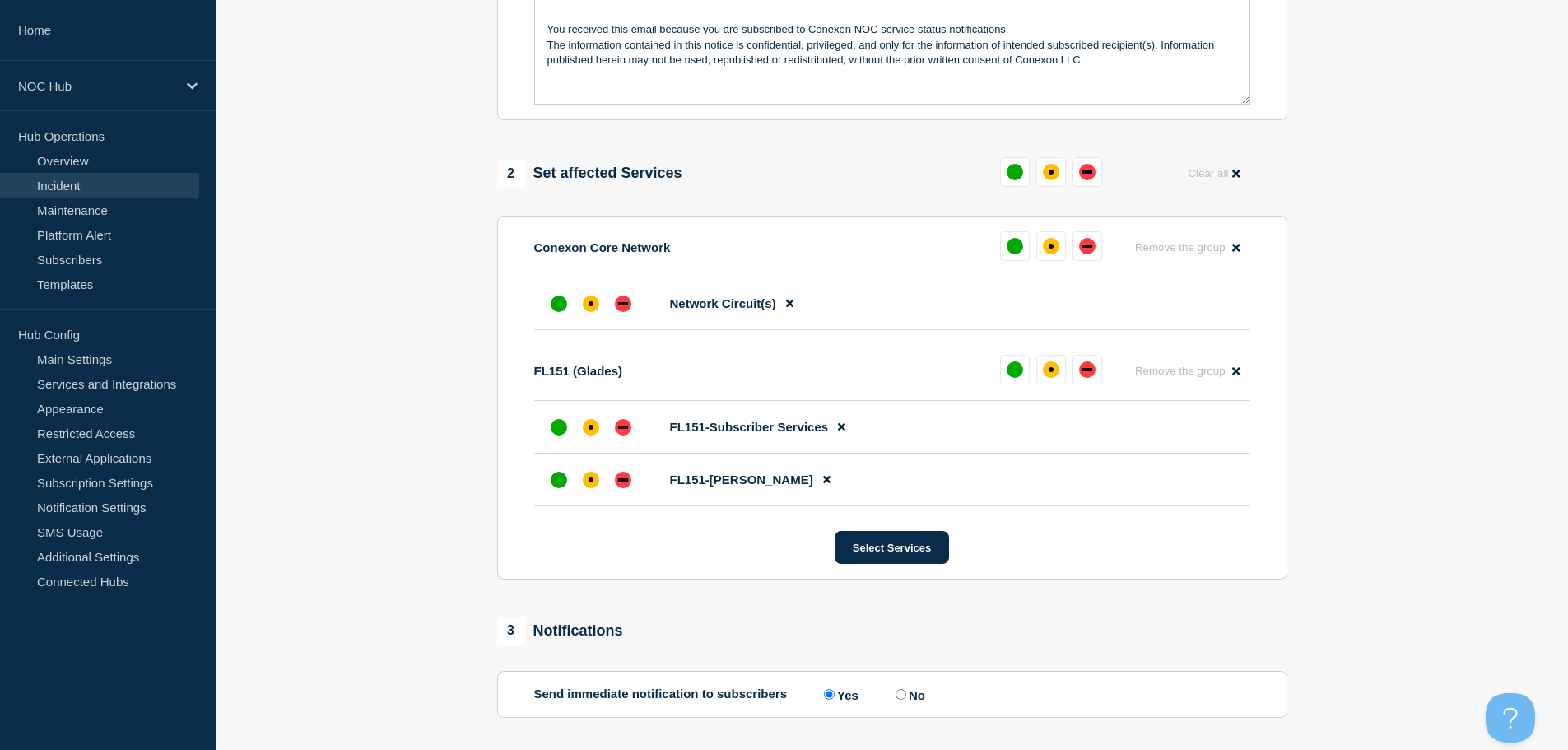
scroll to position [576, 0]
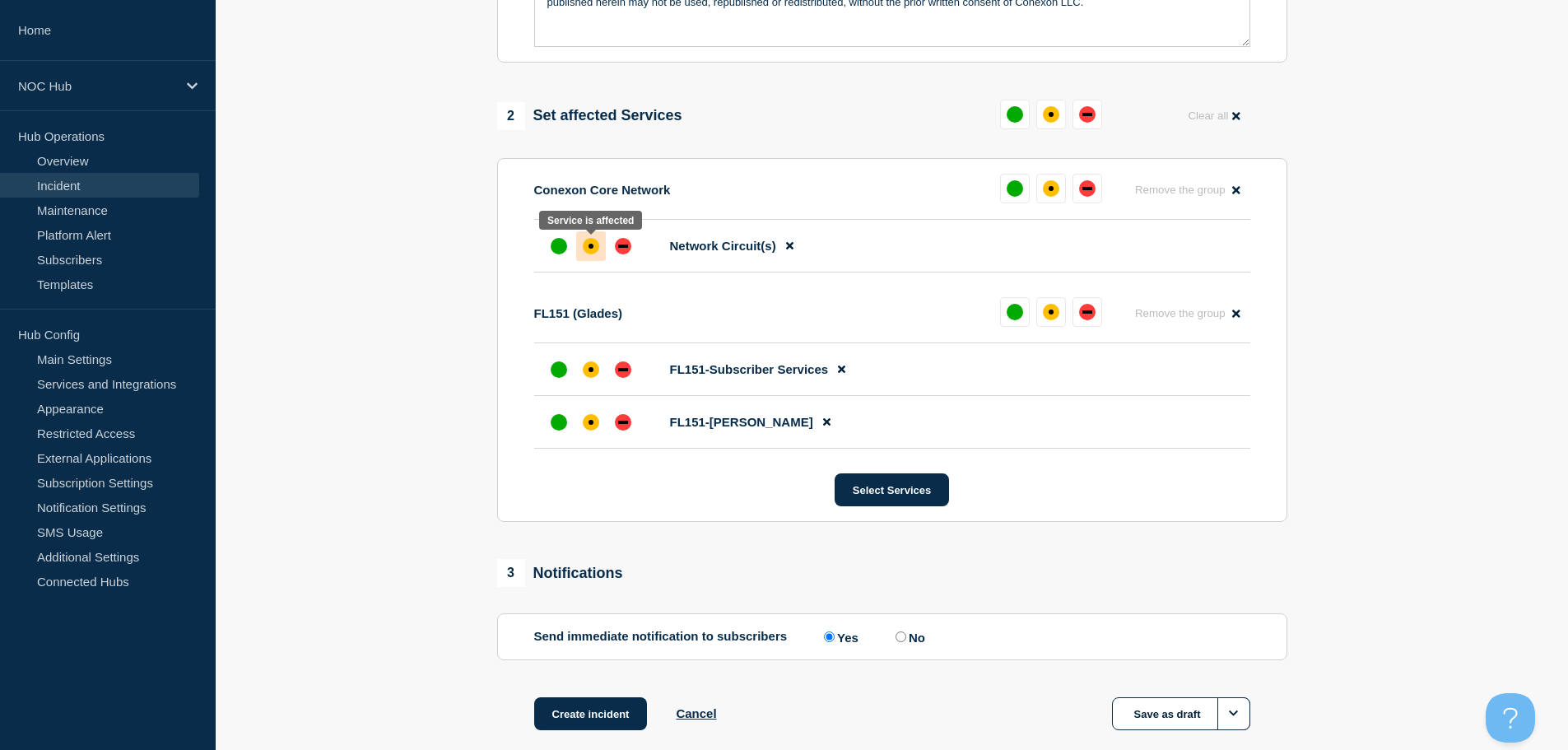
click at [595, 251] on div "affected" at bounding box center [591, 246] width 16 height 16
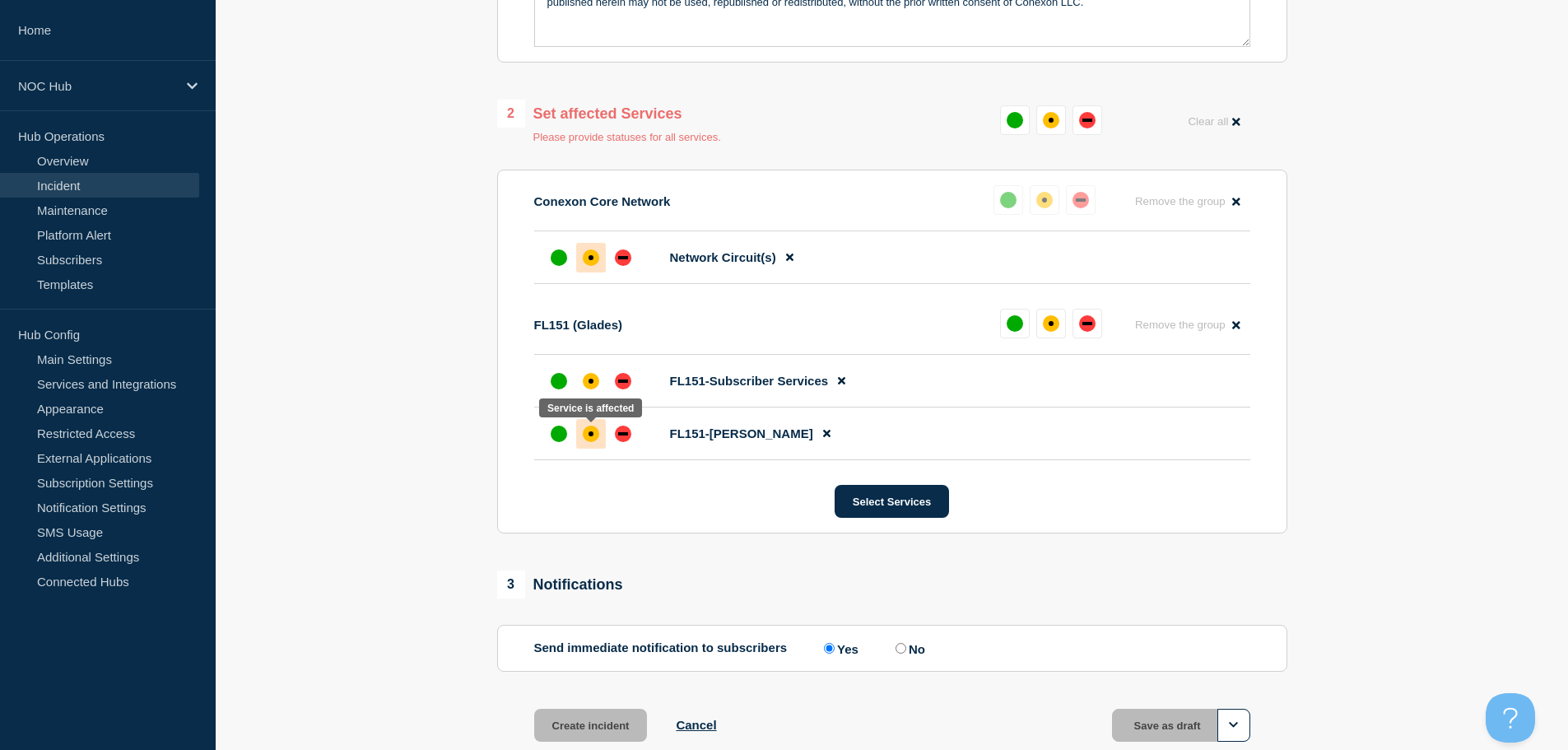
click at [597, 439] on div "affected" at bounding box center [591, 433] width 16 height 16
click at [559, 380] on div "up" at bounding box center [558, 381] width 16 height 16
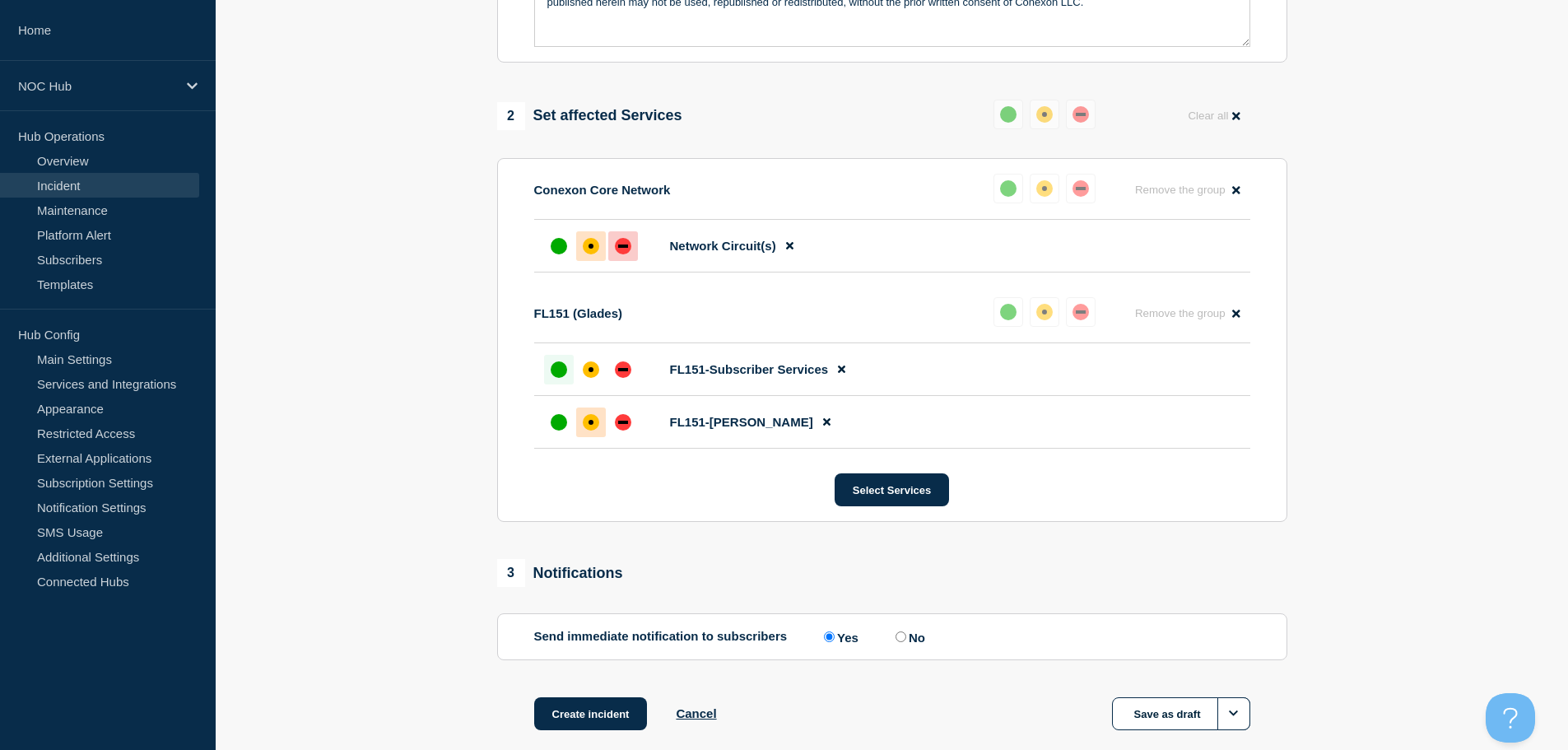
click at [614, 257] on div at bounding box center [623, 246] width 30 height 30
click at [756, 301] on div "FL151 (Glades) Reset Remove the group Remove" at bounding box center [892, 320] width 716 height 46
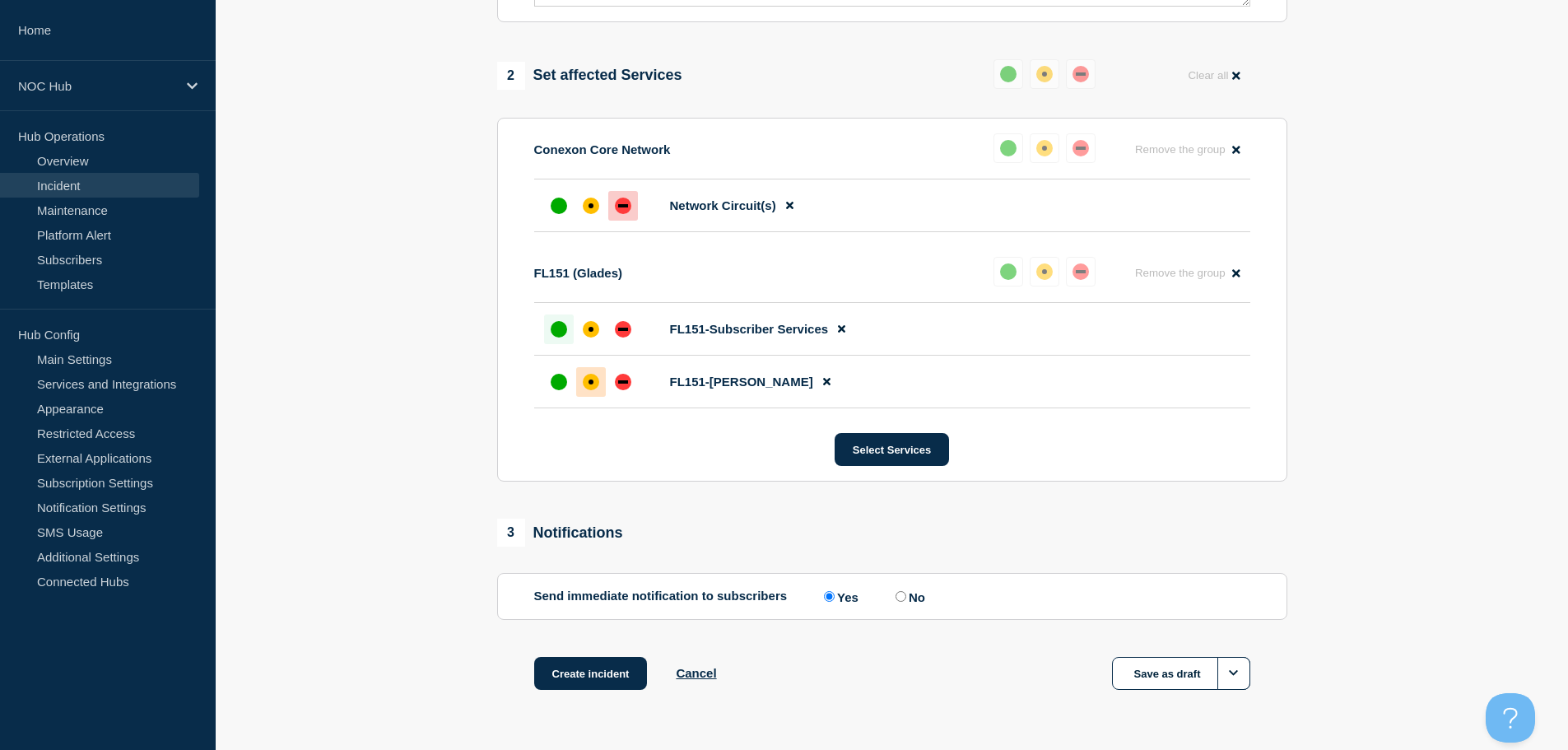
scroll to position [666, 0]
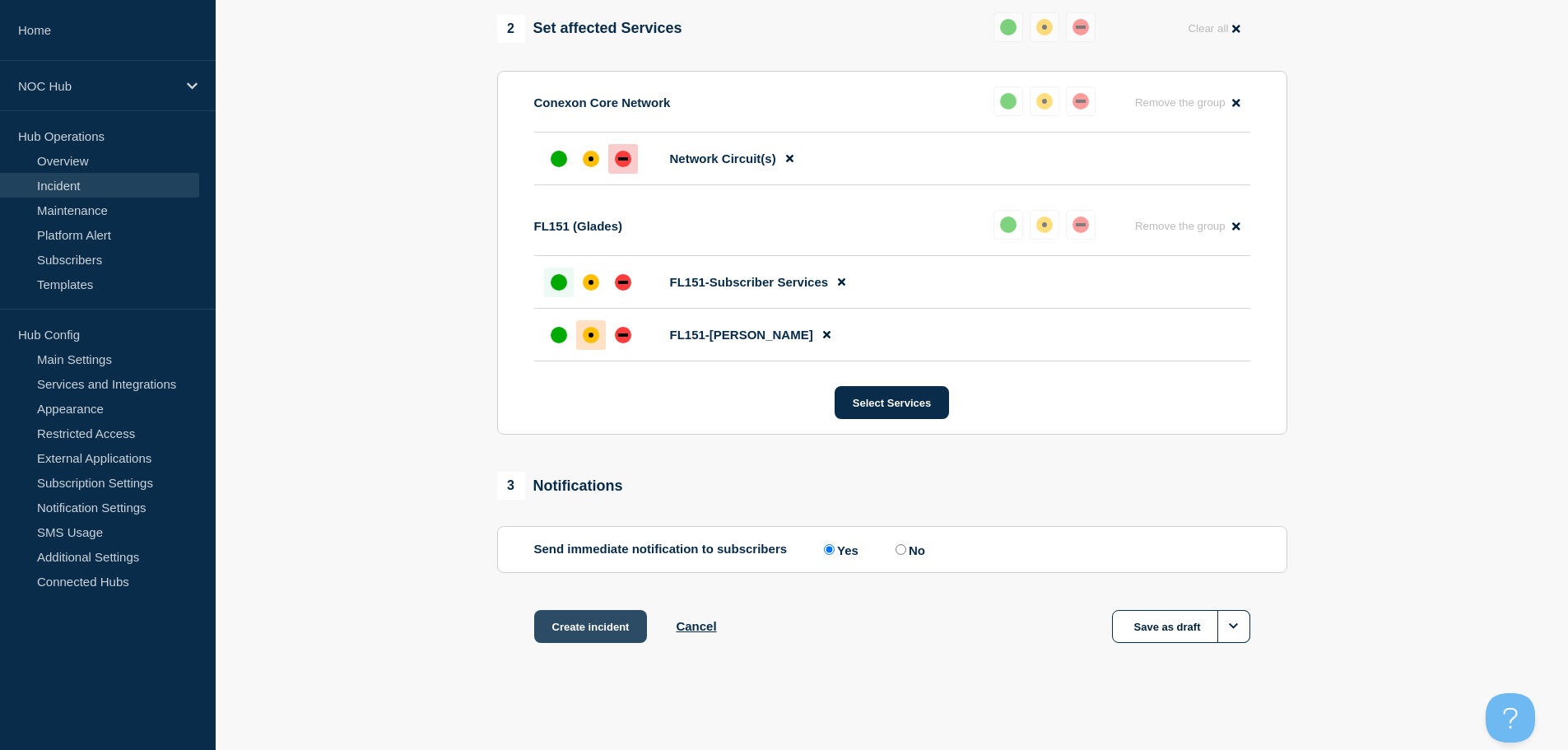
click at [612, 621] on button "Create incident" at bounding box center [591, 626] width 114 height 33
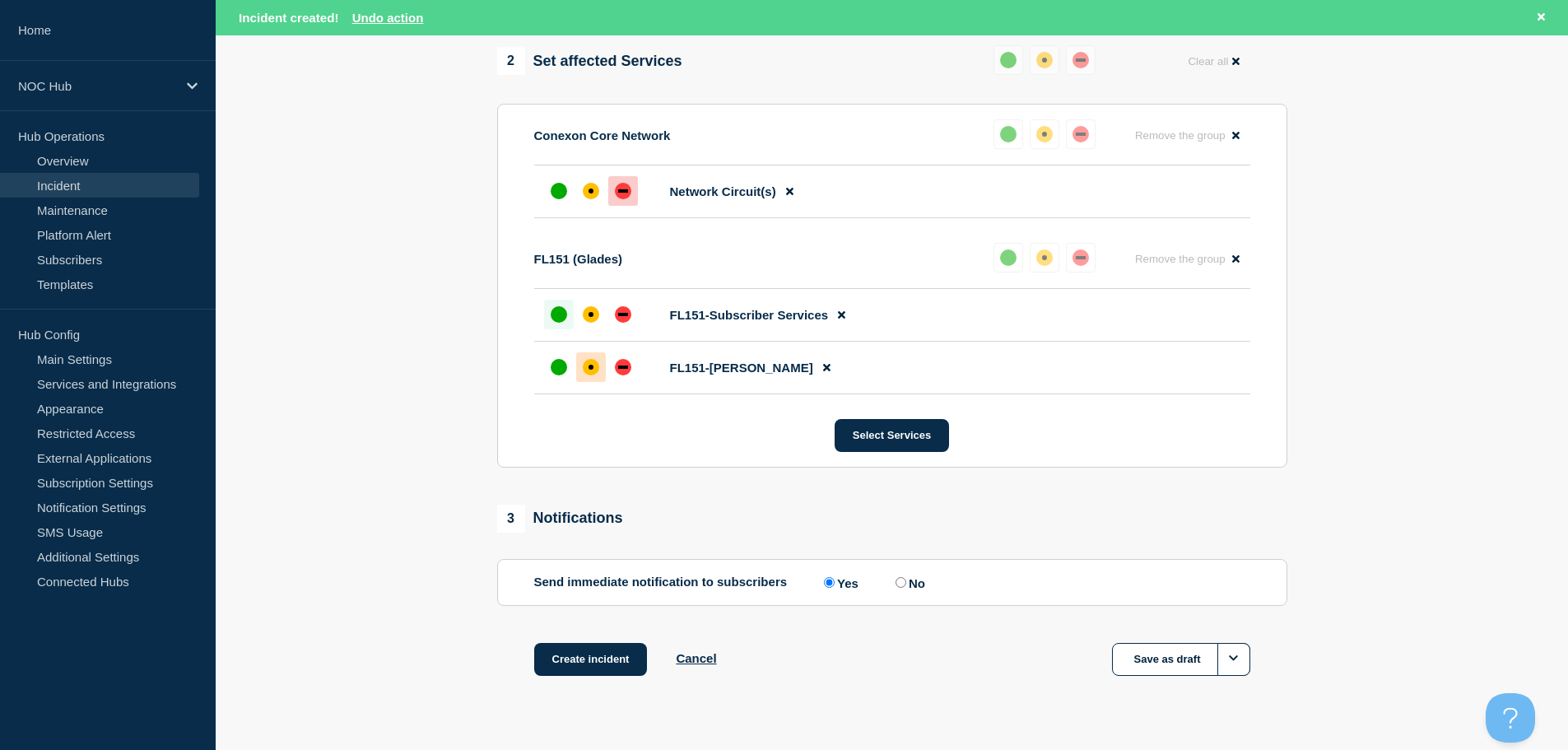
scroll to position [0, 0]
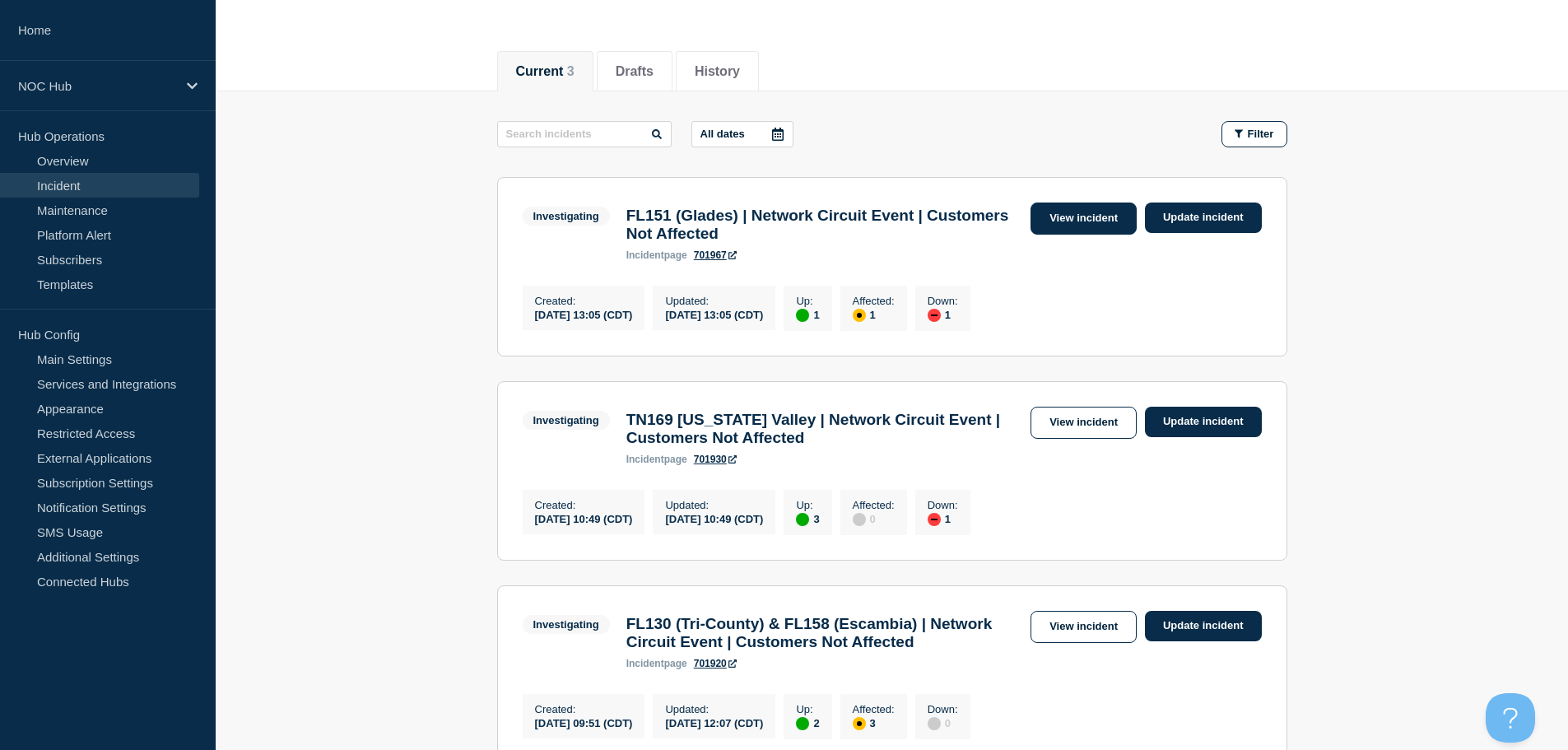
scroll to position [165, 0]
click at [1074, 224] on link "View incident" at bounding box center [1083, 218] width 106 height 32
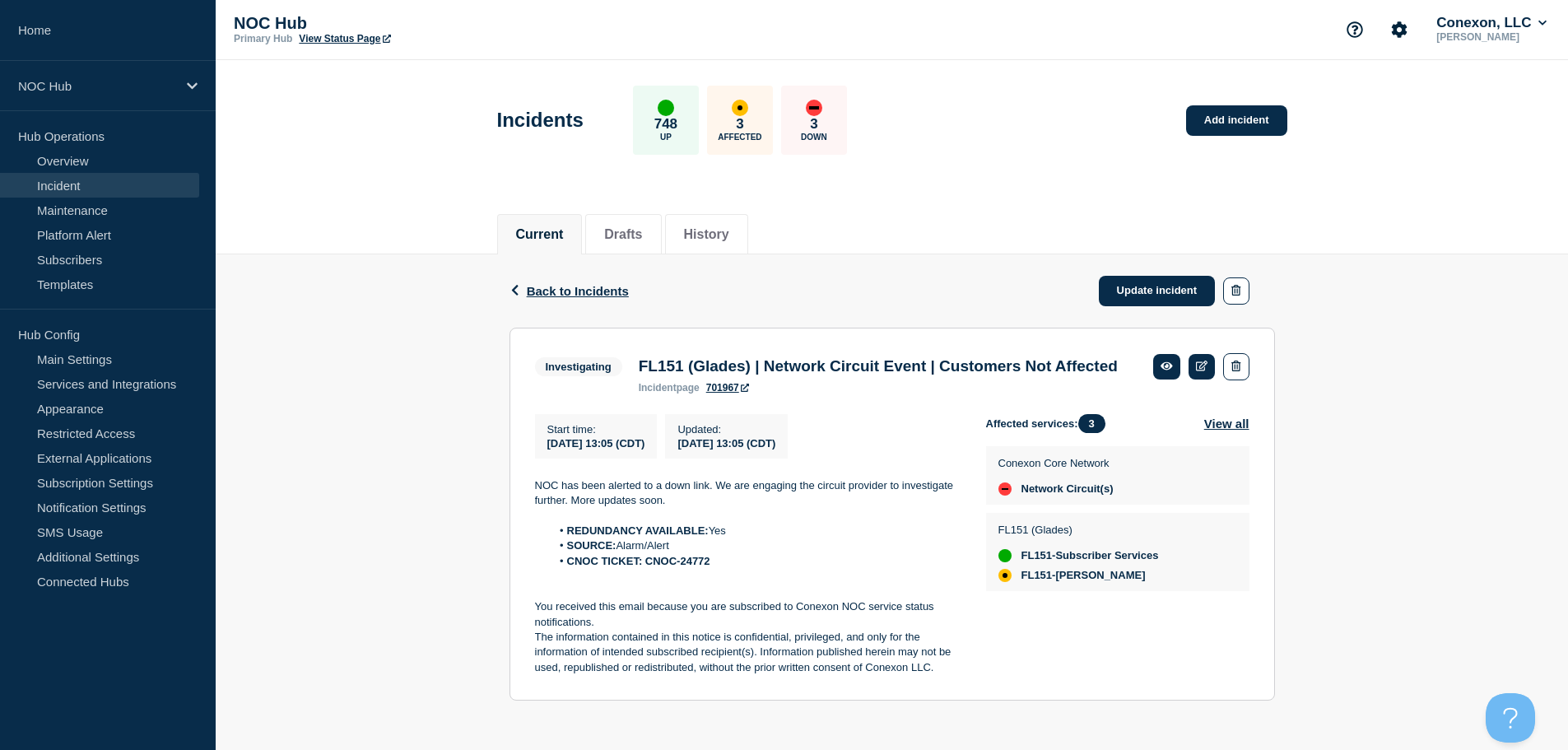
scroll to position [30, 0]
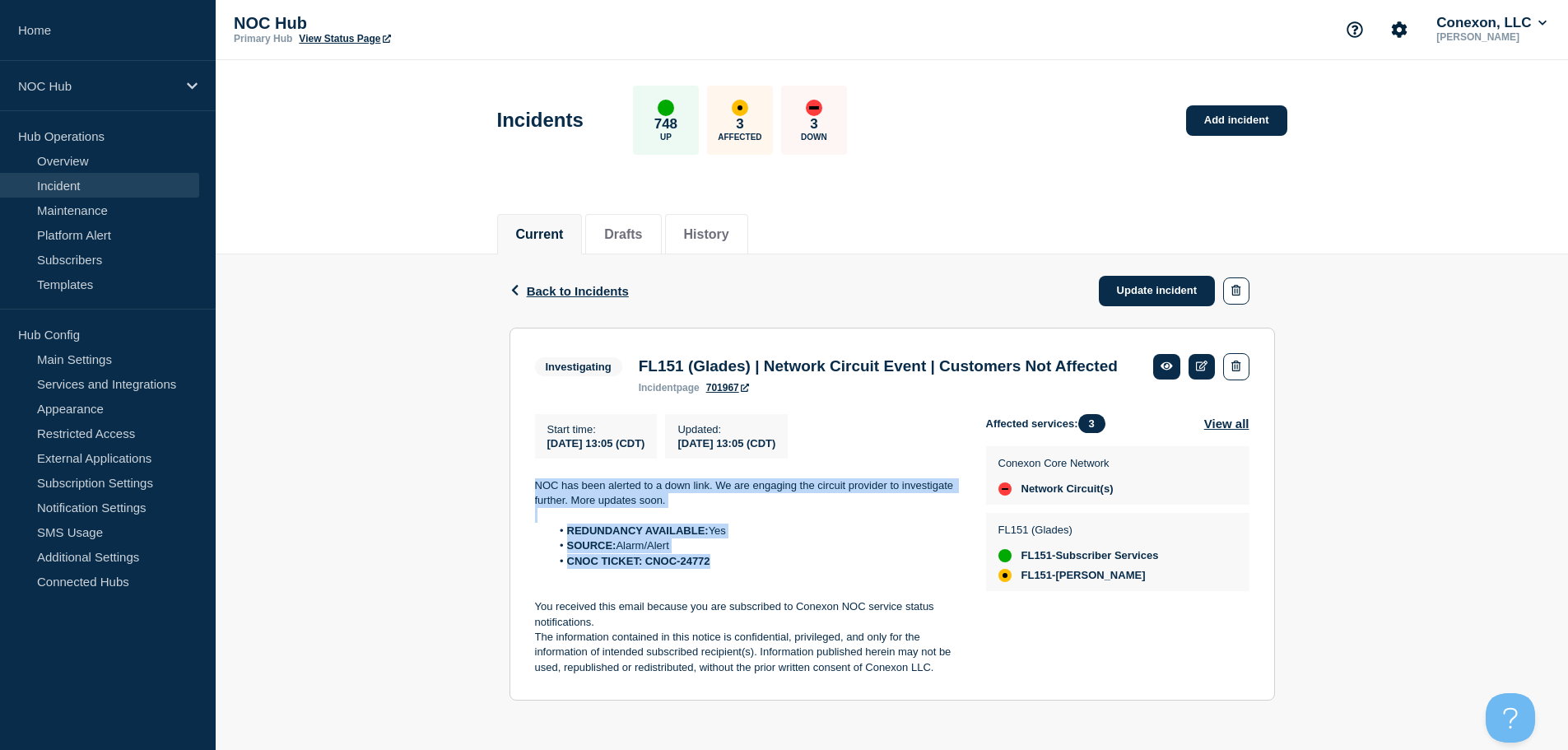
drag, startPoint x: 731, startPoint y: 560, endPoint x: 512, endPoint y: 491, distance: 229.6
click at [512, 491] on section "Investigating FL151 (Glades) | Network Circuit Event | Customers Not Affected i…" at bounding box center [892, 515] width 766 height 374
copy div "NOC has been alerted to a down link. We are engaging the circuit provider to in…"
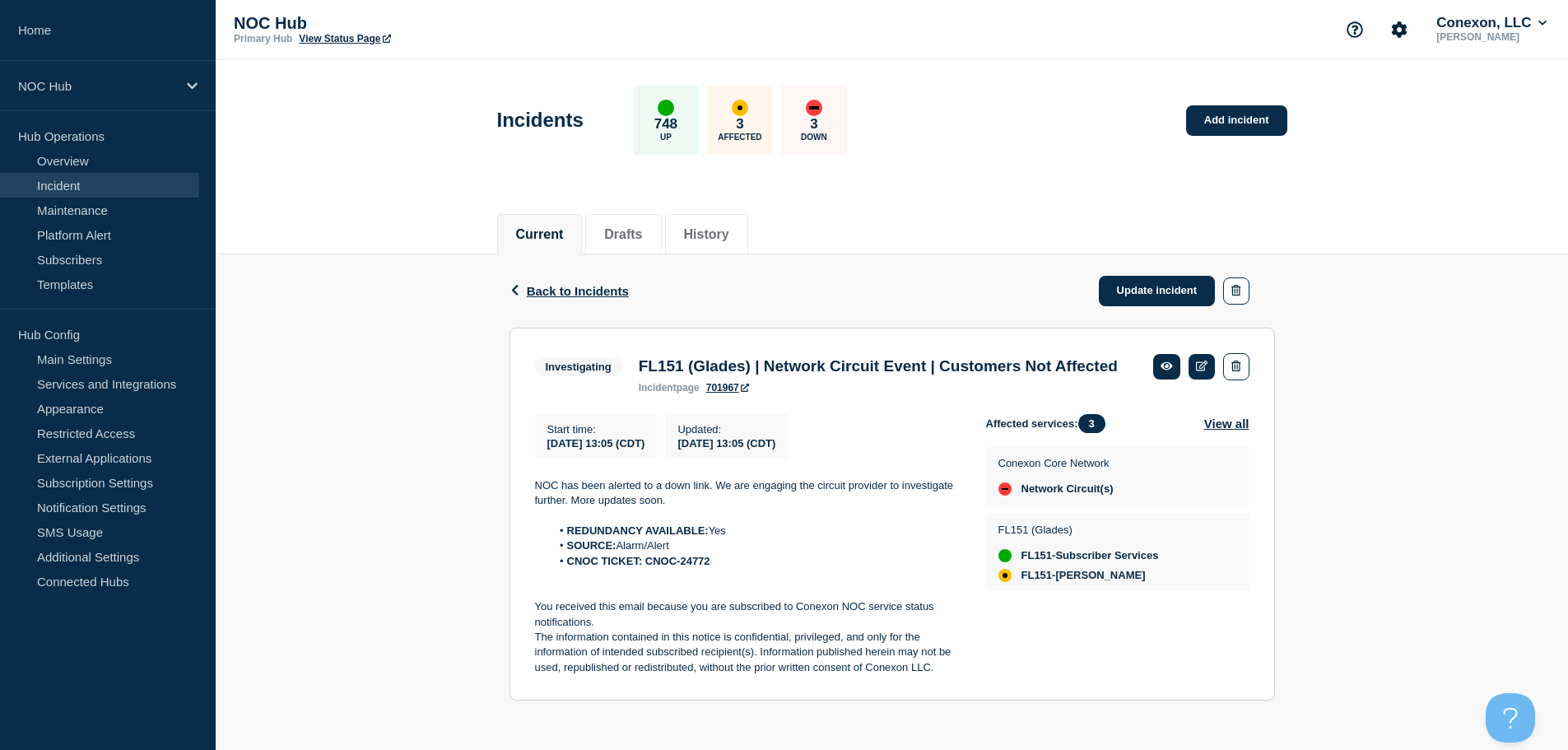
click at [1407, 363] on div "Back Back to Incidents Update incident Investigating FL151 (Glades) | Network C…" at bounding box center [892, 490] width 1352 height 472
click at [73, 182] on link "Incident" at bounding box center [99, 185] width 199 height 25
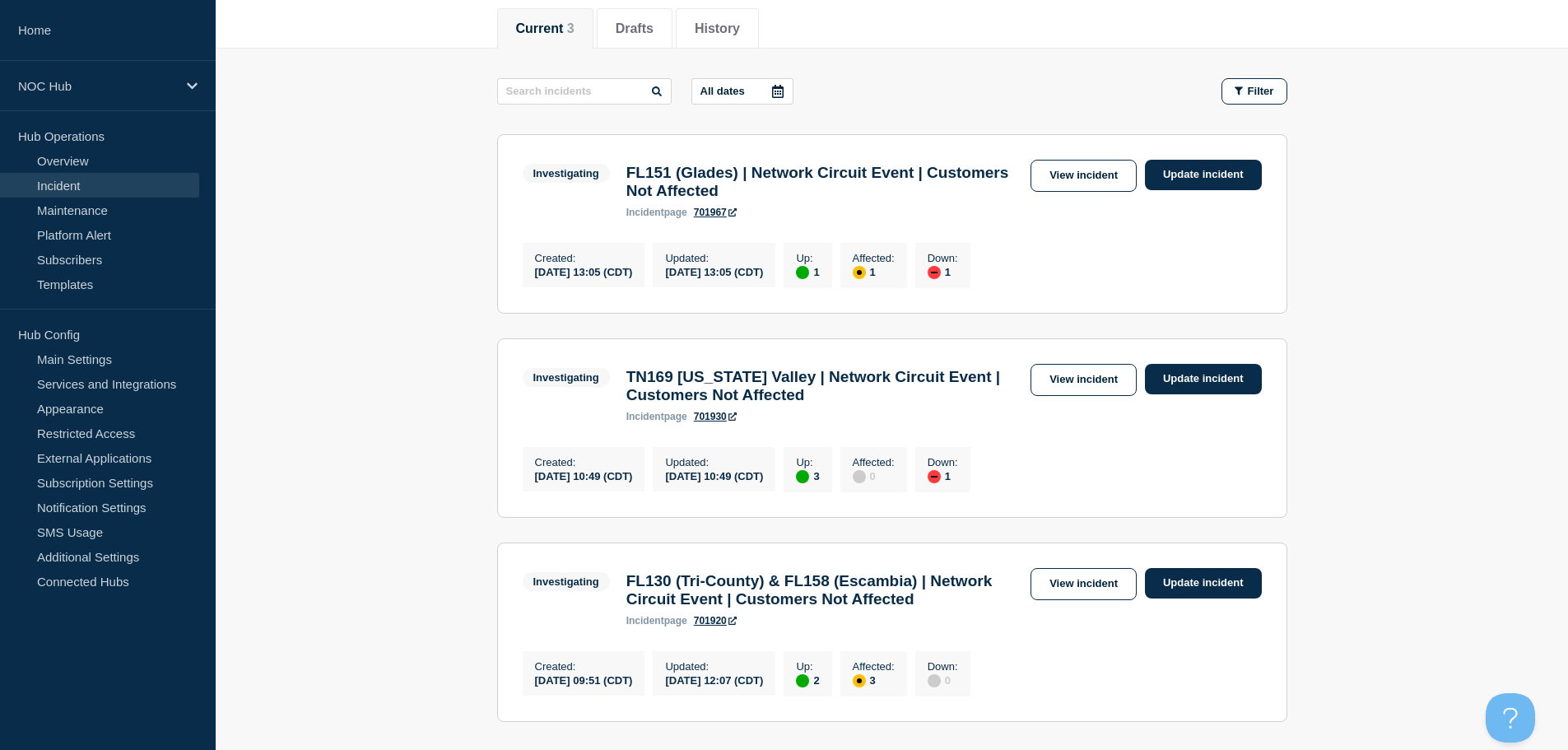
scroll to position [165, 0]
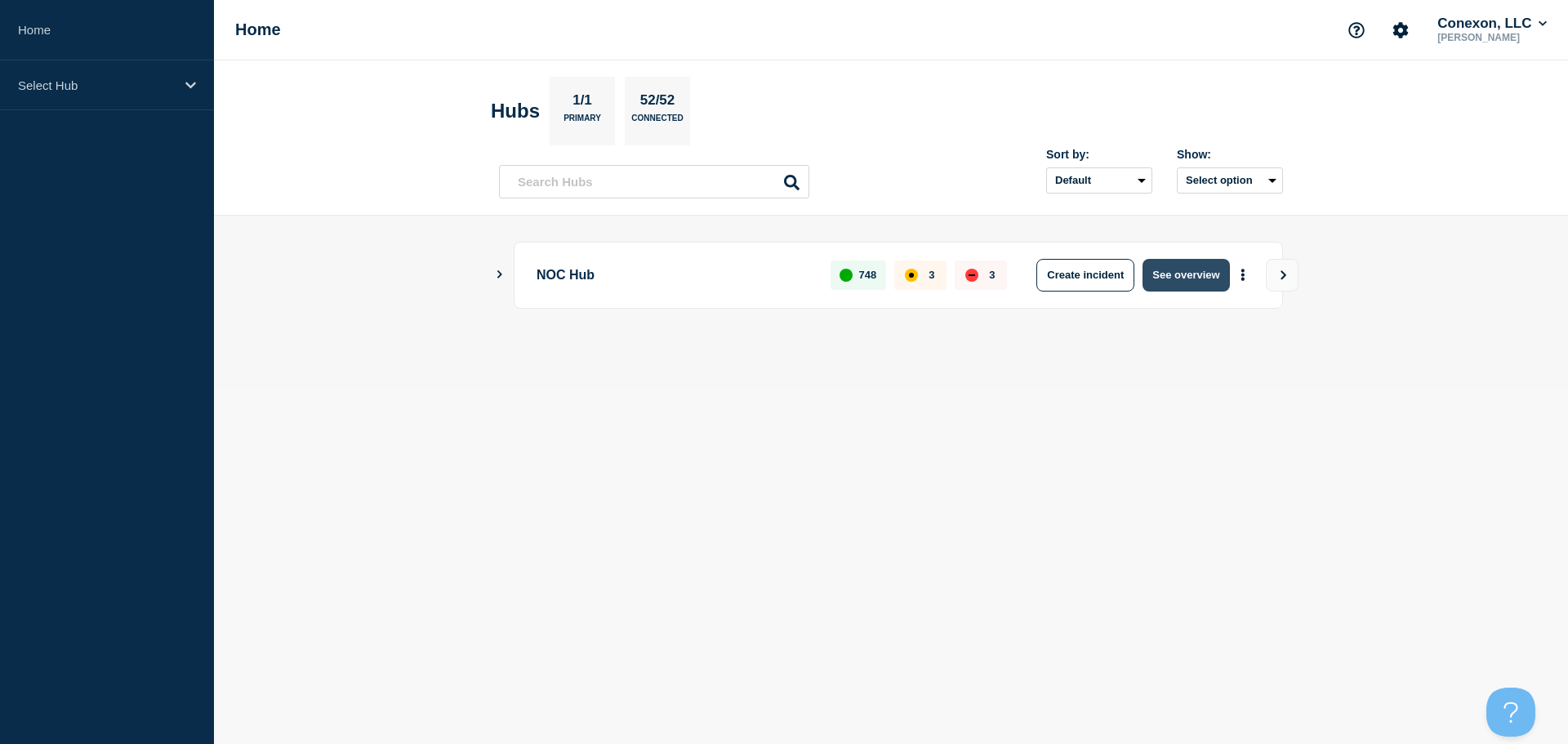
click at [1177, 274] on button "See overview" at bounding box center [1185, 275] width 86 height 33
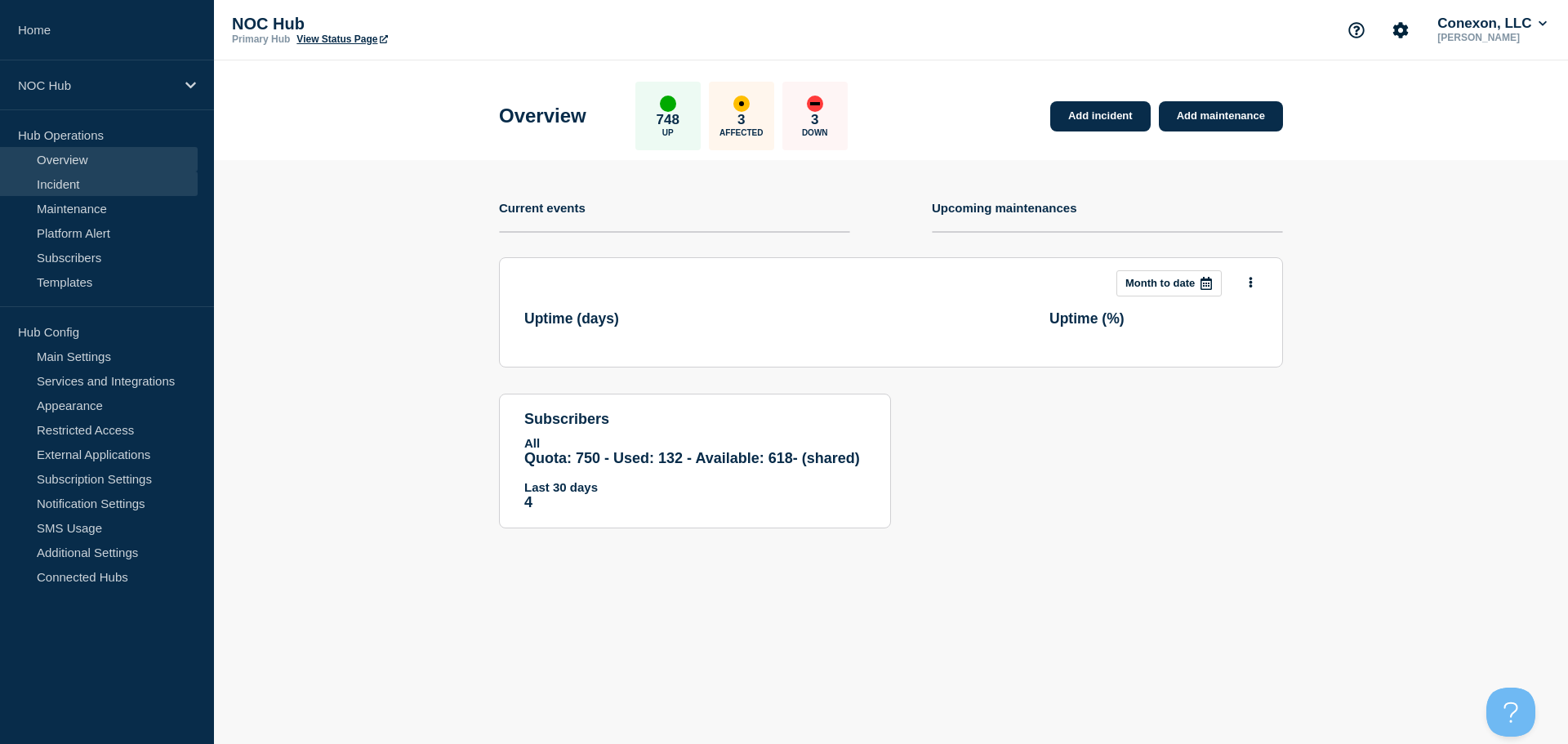
click at [86, 180] on link "Incident" at bounding box center [98, 184] width 197 height 25
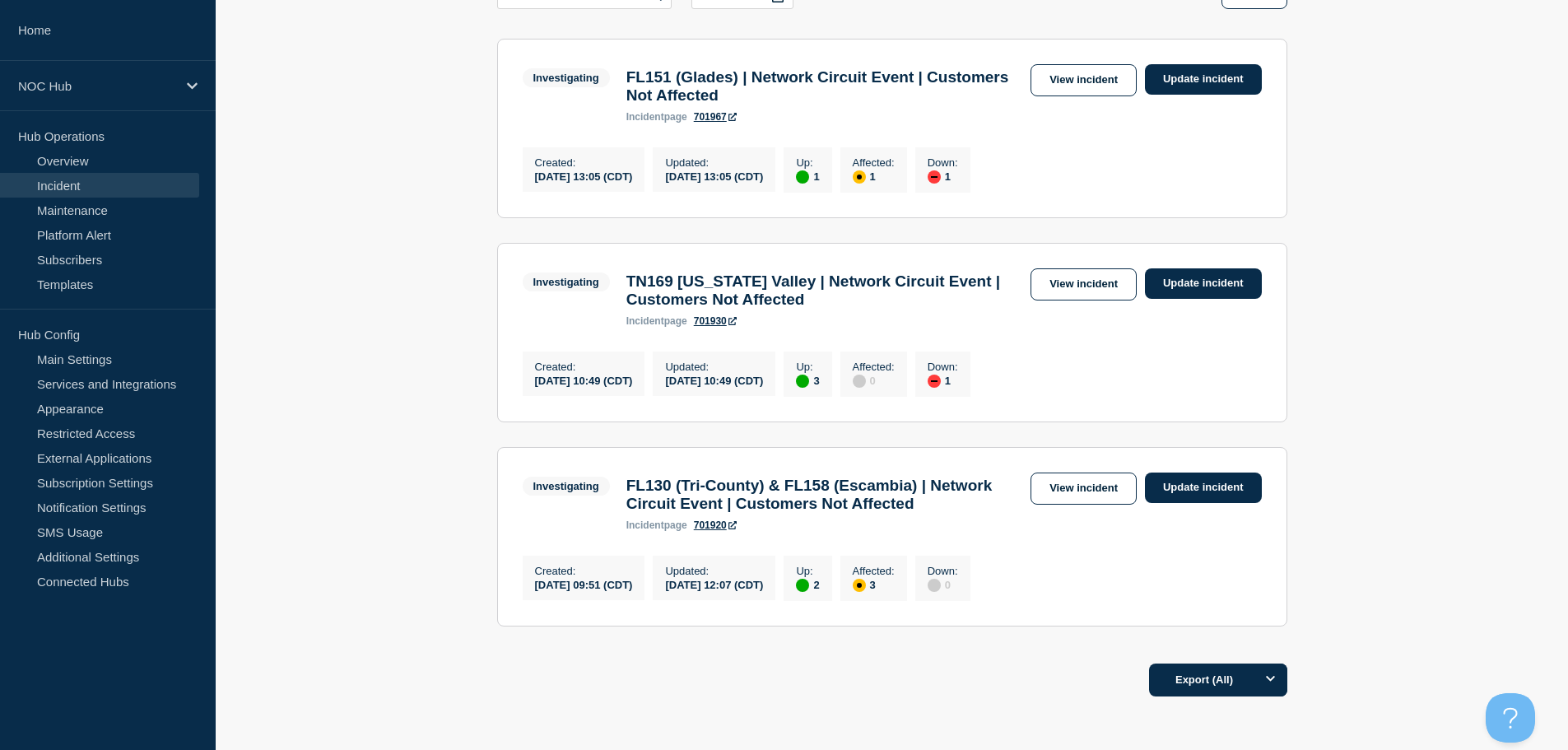
scroll to position [329, 0]
